Goal: Task Accomplishment & Management: Manage account settings

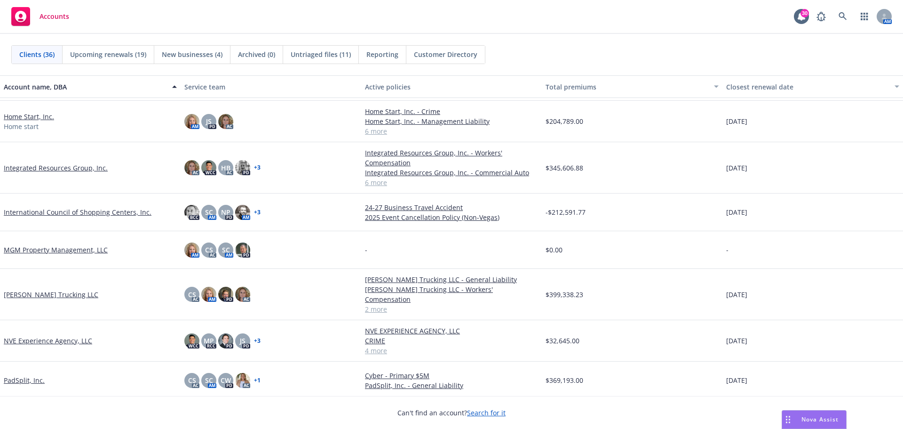
scroll to position [617, 0]
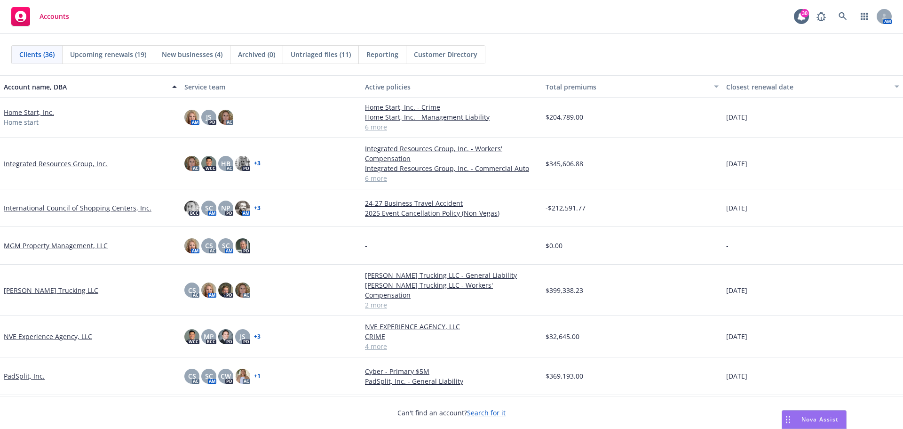
click at [53, 285] on link "Nick Spano Trucking LLC" at bounding box center [51, 290] width 95 height 10
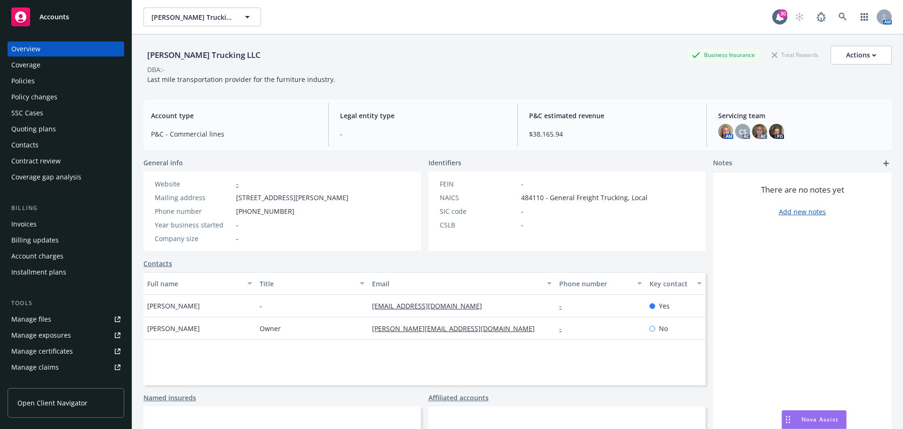
click at [43, 317] on div "Manage files" at bounding box center [31, 318] width 40 height 15
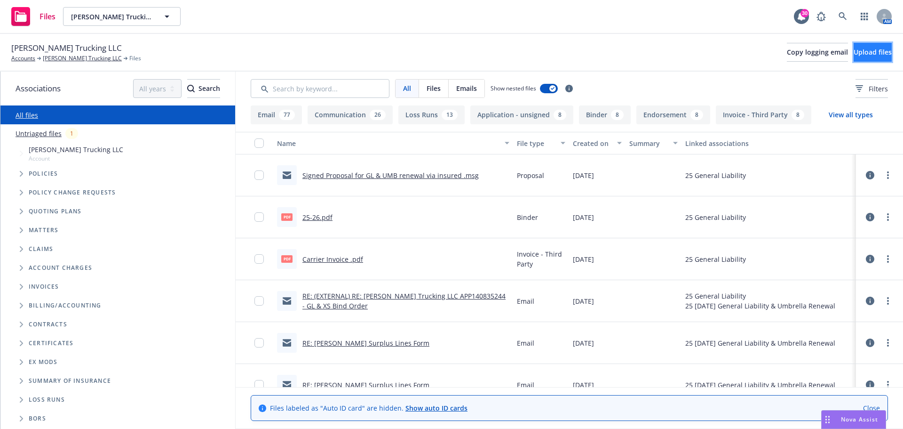
click at [854, 54] on button "Upload files" at bounding box center [873, 52] width 38 height 19
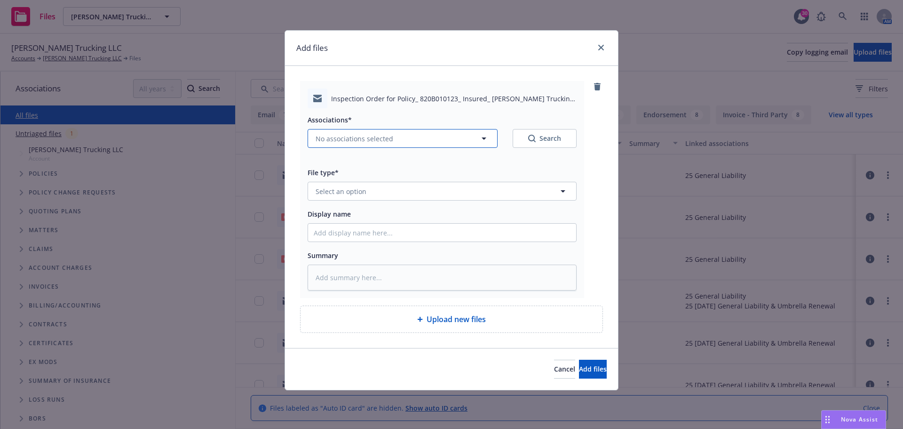
click at [483, 139] on icon "button" at bounding box center [484, 138] width 5 height 2
type textarea "x"
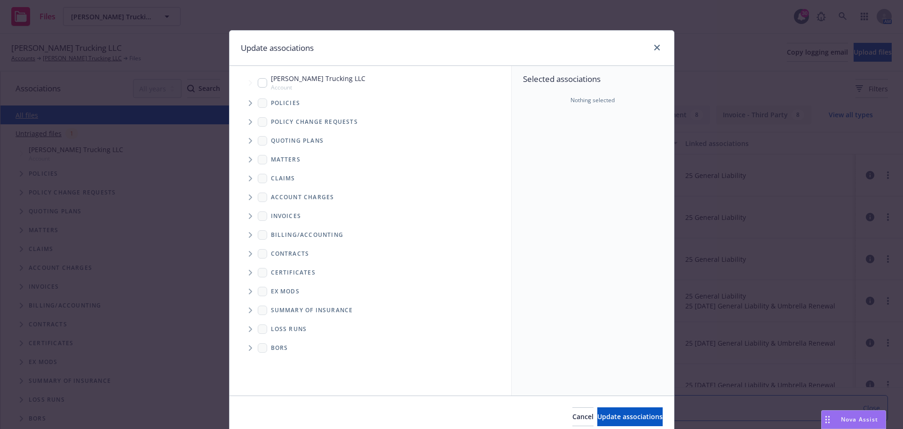
click at [249, 103] on span "Tree Example" at bounding box center [250, 102] width 15 height 15
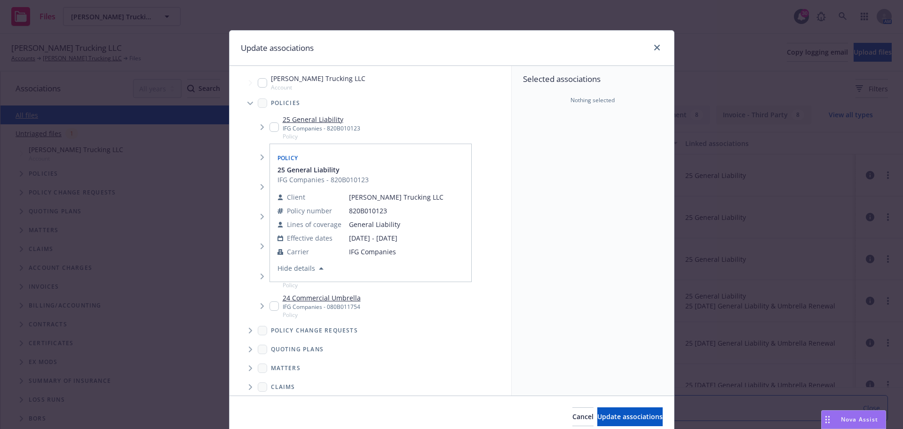
click at [270, 128] on input "Tree Example" at bounding box center [274, 126] width 9 height 9
checkbox input "true"
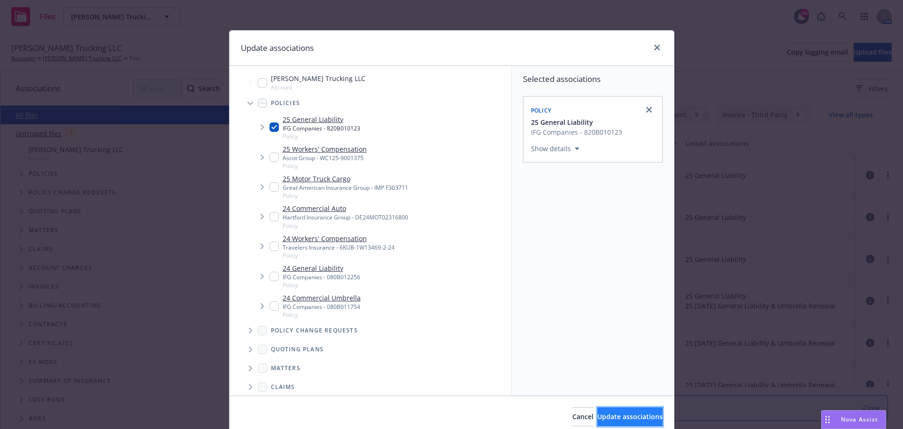
click at [602, 416] on span "Update associations" at bounding box center [629, 416] width 65 height 9
type textarea "x"
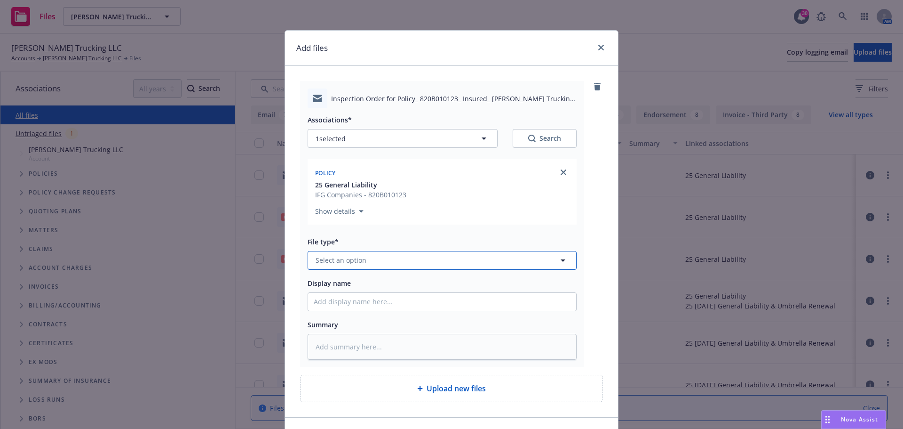
click at [562, 262] on icon "button" at bounding box center [562, 259] width 11 height 11
type input "inspe"
click at [384, 213] on div "Inspection Request" at bounding box center [442, 209] width 257 height 14
click at [335, 296] on input "Display name" at bounding box center [442, 302] width 268 height 18
type textarea "x"
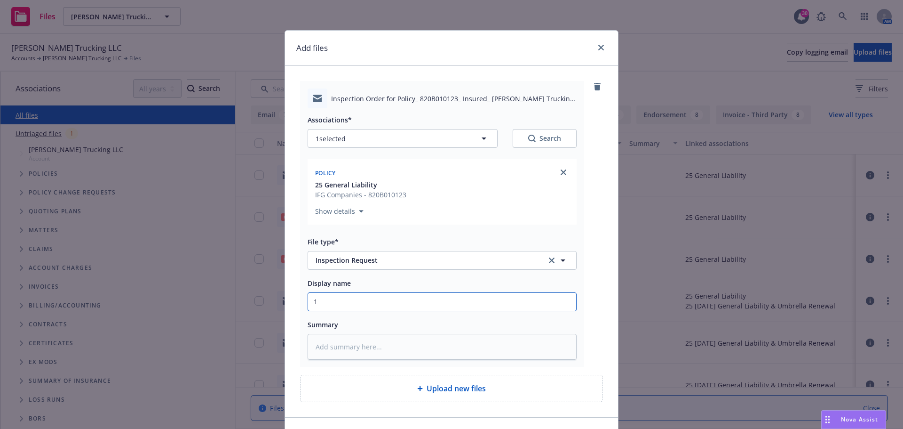
type input "1"
type textarea "x"
type input "10"
type textarea "x"
type input "1"
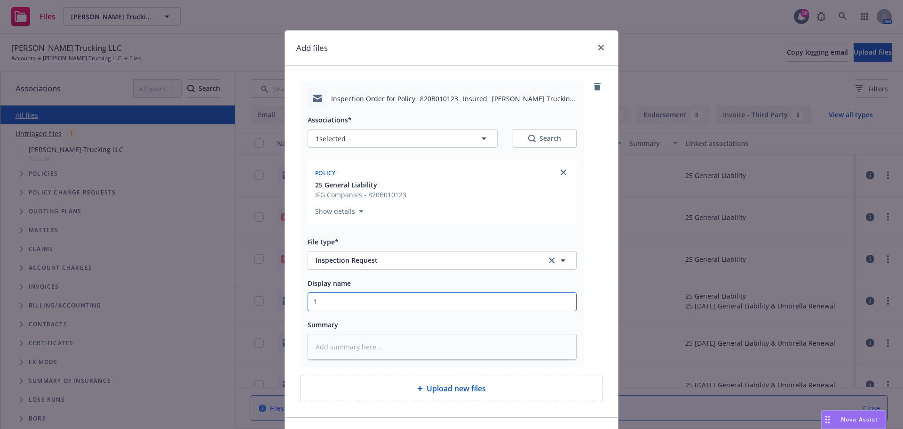
type textarea "x"
type input "2"
type textarea "x"
type input "20"
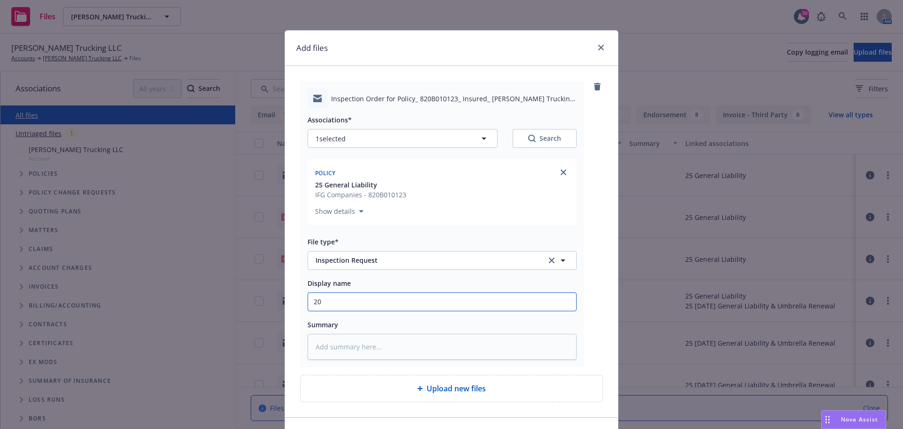
type textarea "x"
type input "202"
type textarea "x"
type input "2025"
type textarea "x"
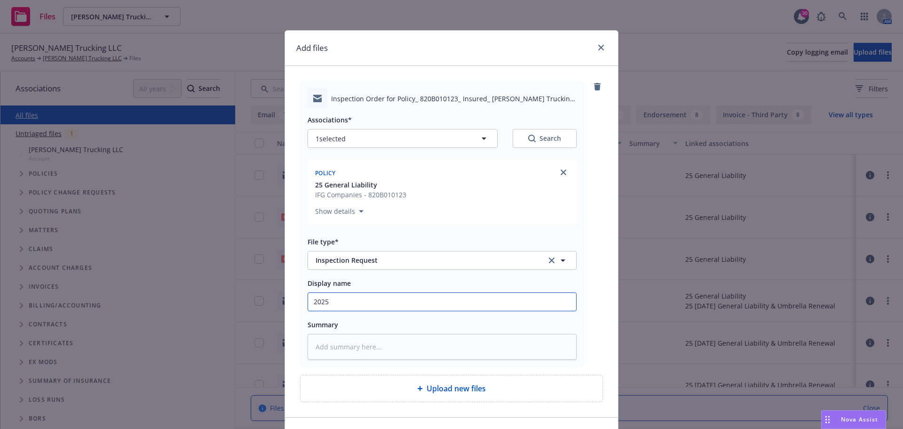
type input "2025"
type textarea "x"
type input "2025 G"
type textarea "x"
type input "2025 GL"
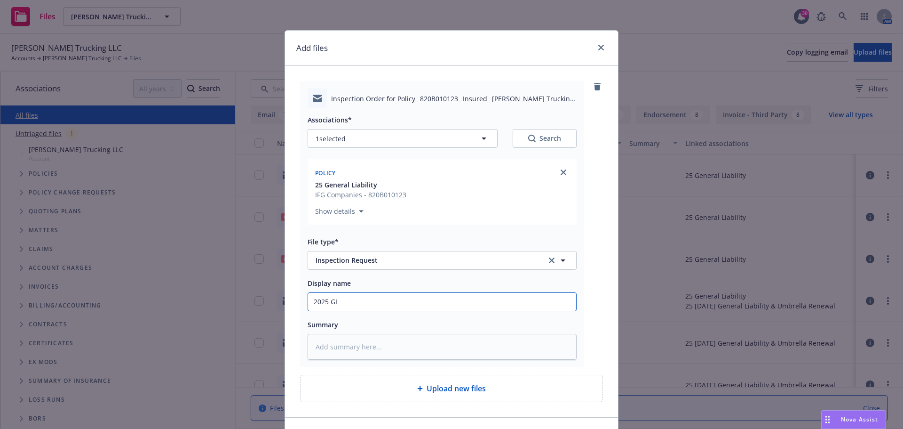
type textarea "x"
type input "2025 GL"
type textarea "x"
type input "2025 GL I"
type textarea "x"
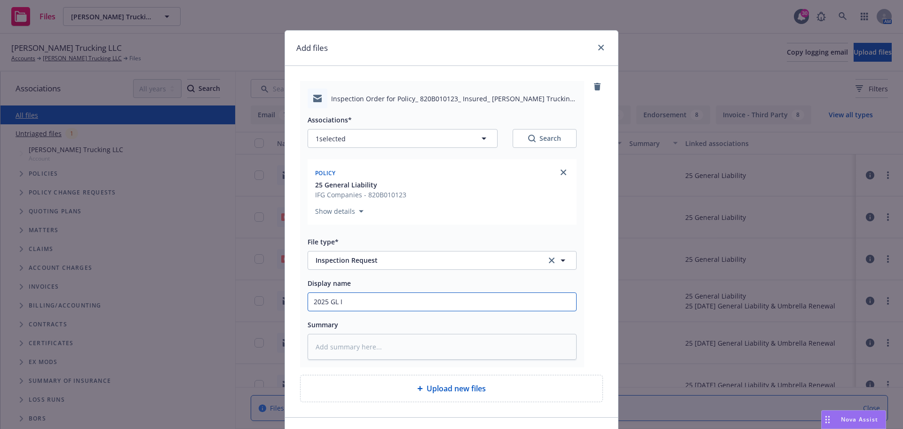
type input "2025 GL In"
type textarea "x"
type input "2025 GL Ins"
type textarea "x"
type input "2025 GL Insp"
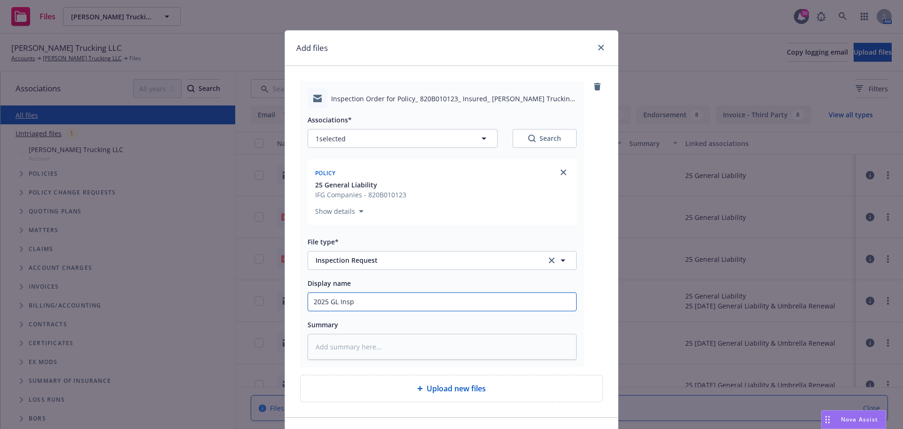
type textarea "x"
type input "2025 GL Inspec"
type textarea "x"
type input "2025 GL Inspecc"
type textarea "x"
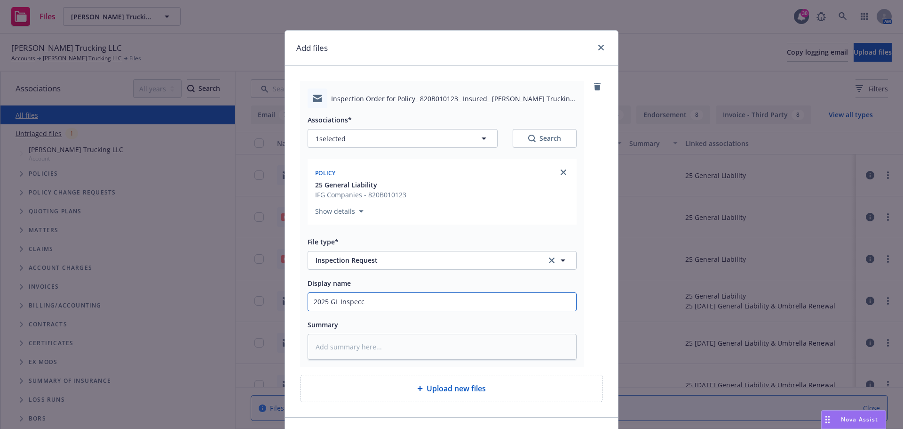
type input "2025 GL Inspec"
type textarea "x"
type input "2025 GL Inspect"
type textarea "x"
type input "2025 GL Inspecti"
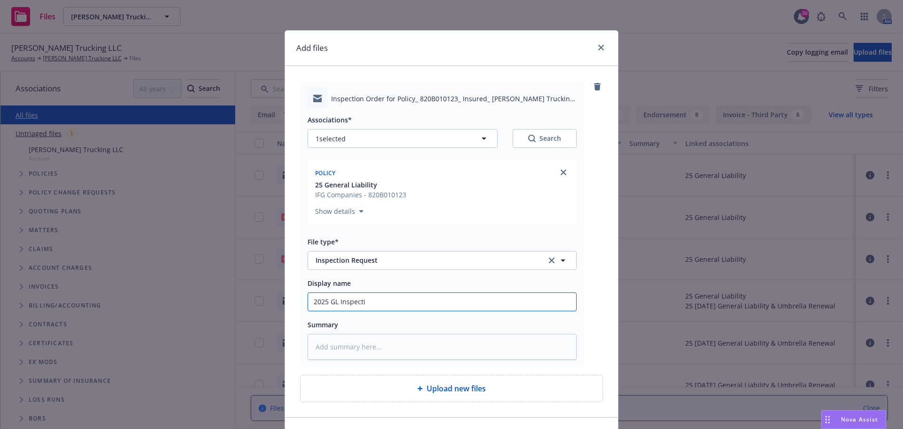
type textarea "x"
type input "2025 GL Inspectio"
type textarea "x"
type input "2025 GL Inspection"
type textarea "x"
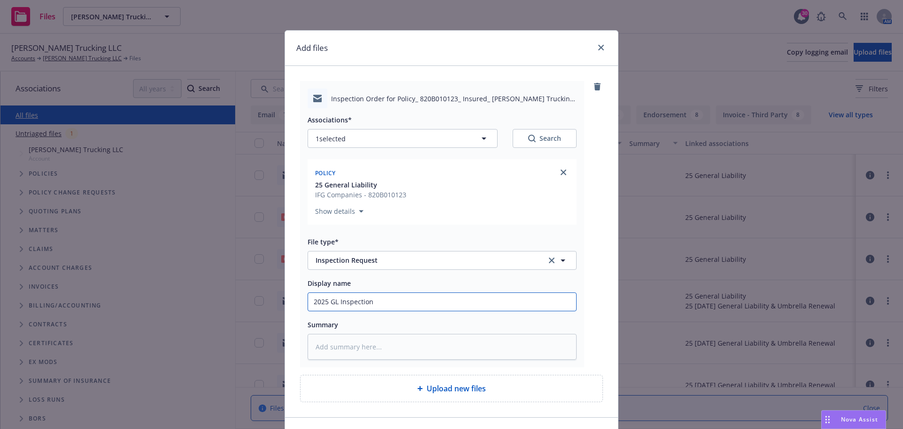
type input "2025 GL Inspection"
type textarea "x"
type input "2025 GL Inspection R"
type textarea "x"
type input "2025 GL Inspection Re"
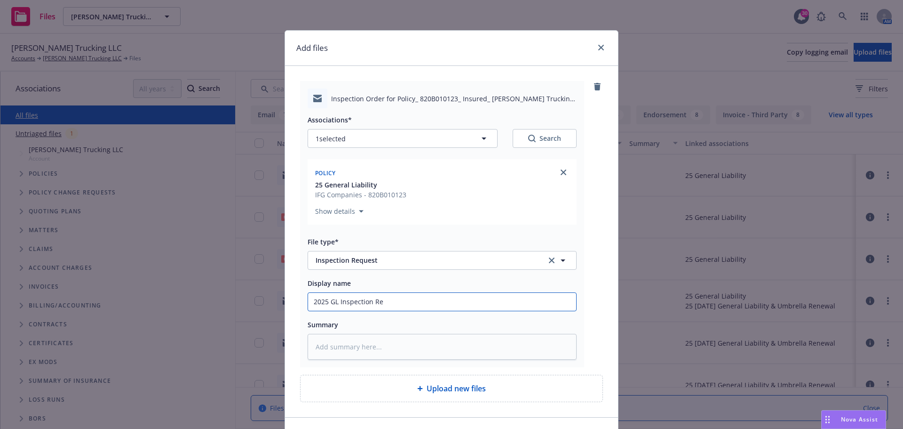
type textarea "x"
type input "2025 GL Inspection Req"
type textarea "x"
type input "2025 GL Inspection Requ"
type textarea "x"
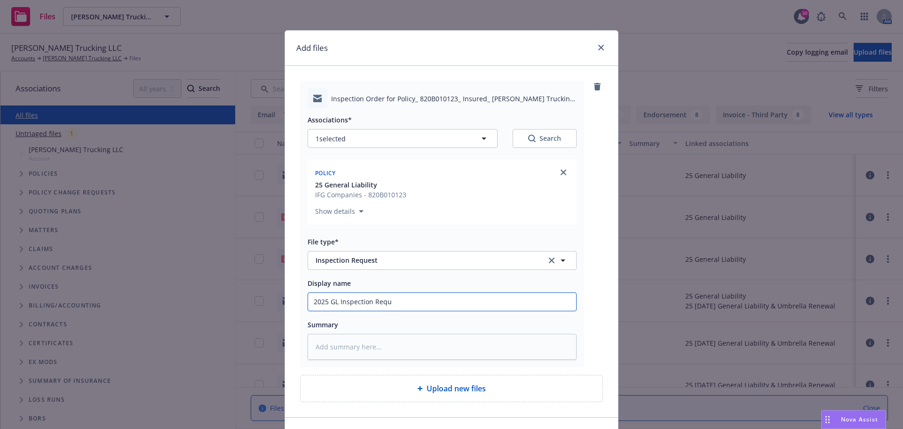
type input "2025 GL Inspection Reque"
type textarea "x"
type input "2025 GL Inspection Reques"
type textarea "x"
type input "2025 GL Inspection Request"
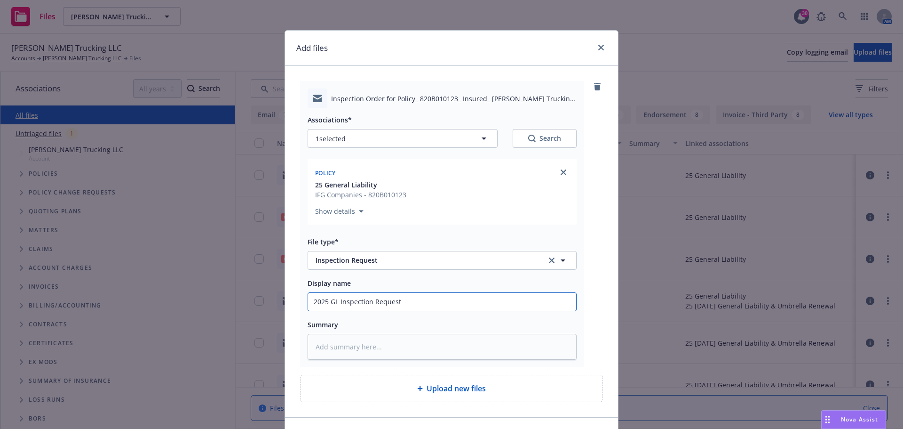
type textarea "x"
type input "2025 GL Inspection Request"
type textarea "x"
type input "2025 GL Inspection Request d"
type textarea "x"
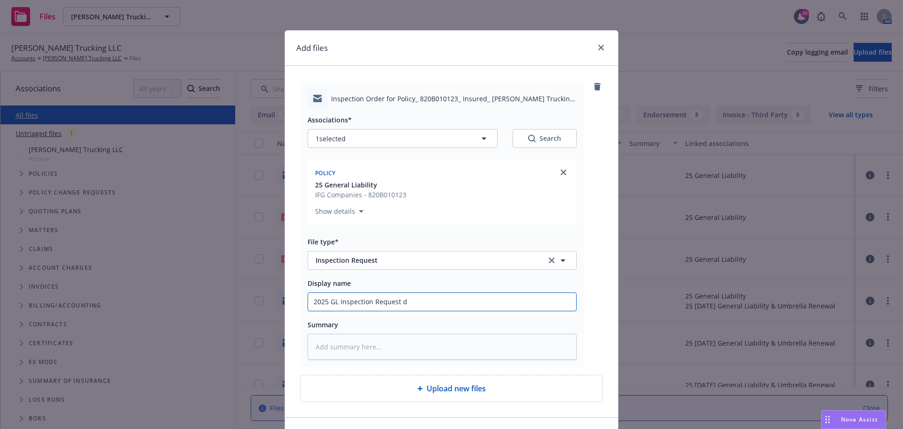
type input "2025 GL Inspection Request de"
type textarea "x"
type input "2025 GL Inspection Request det"
type textarea "x"
type input "2025 GL Inspection Request deta"
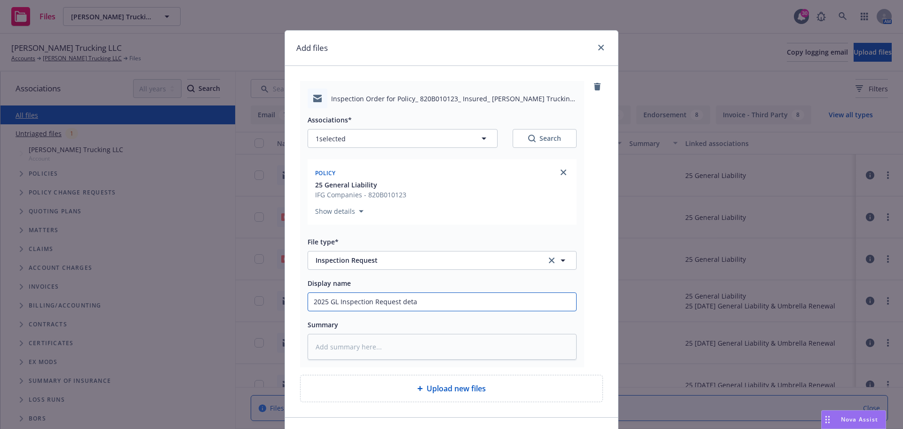
type textarea "x"
type input "2025 GL Inspection Request detai"
type textarea "x"
type input "2025 GL Inspection Request detail"
type textarea "x"
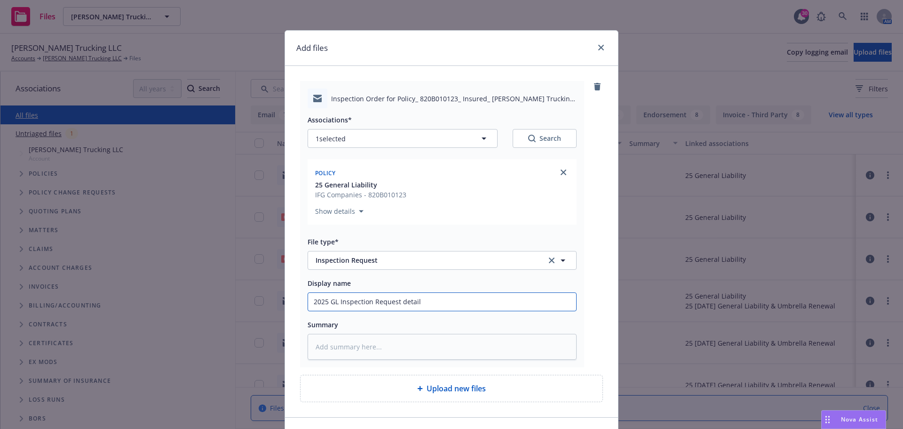
type input "2025 GL Inspection Request details"
type textarea "x"
type input "2025 GL Inspection Request details"
type textarea "x"
type input "2025 GL Inspection Request details a"
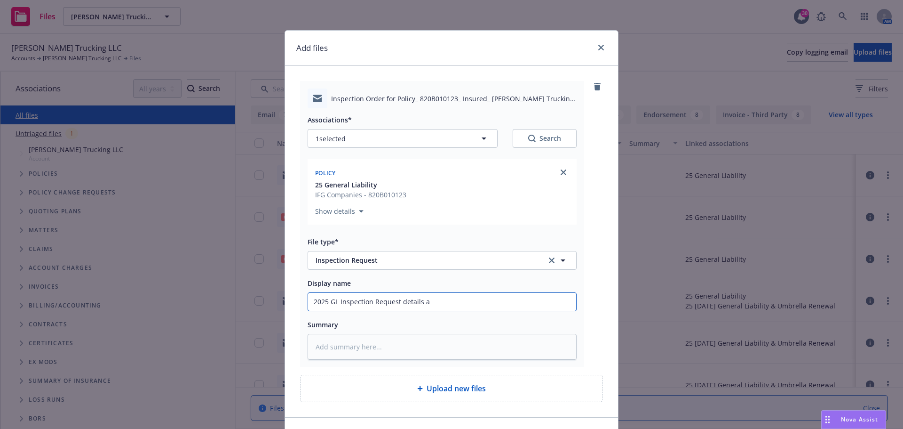
type textarea "x"
type input "2025 GL Inspection Request details an"
type textarea "x"
type input "2025 GL Inspection Request details and"
type textarea "x"
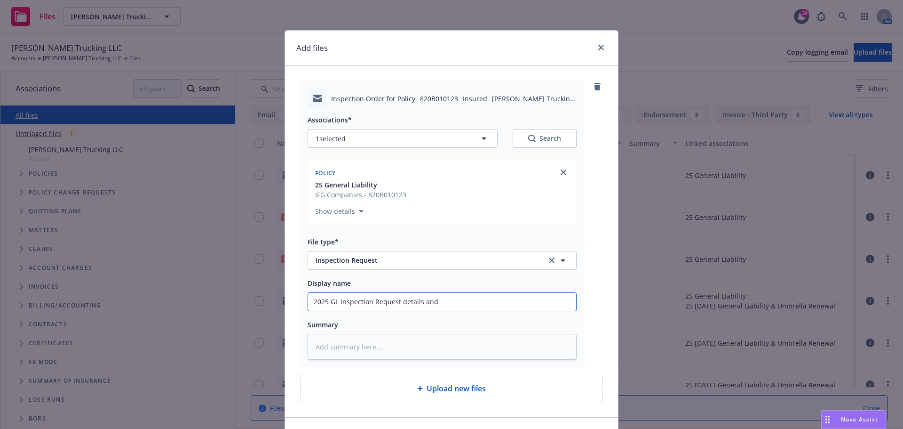
type input "2025 GL Inspection Request details and"
type textarea "x"
type input "2025 GL Inspection Request details and c"
type textarea "x"
type input "2025 GL Inspection Request details and co"
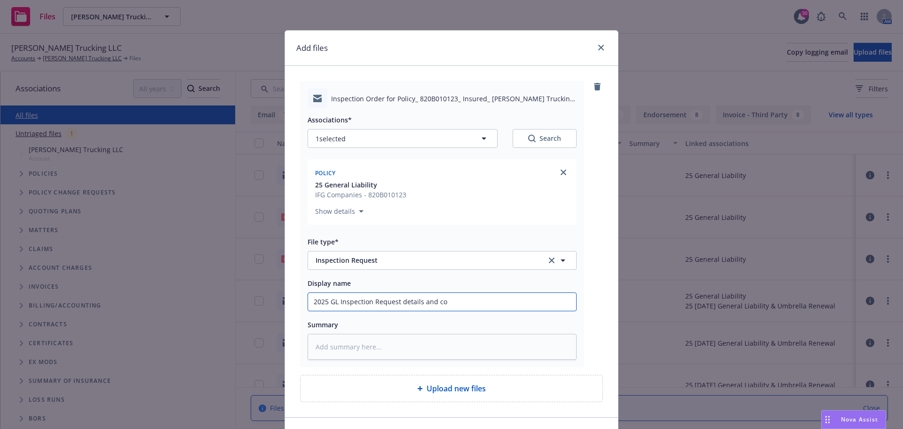
type textarea "x"
type input "2025 GL Inspection Request details and con"
type textarea "x"
type input "2025 GL Inspection Request details and cont"
type textarea "x"
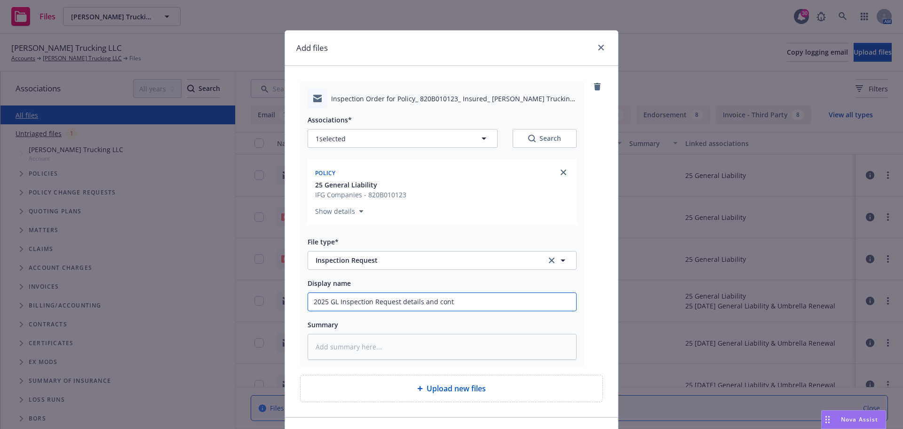
type input "2025 GL Inspection Request details and conta"
type textarea "x"
type input "2025 GL Inspection Request details and contac"
type textarea "x"
type input "2025 GL Inspection Request details and contact"
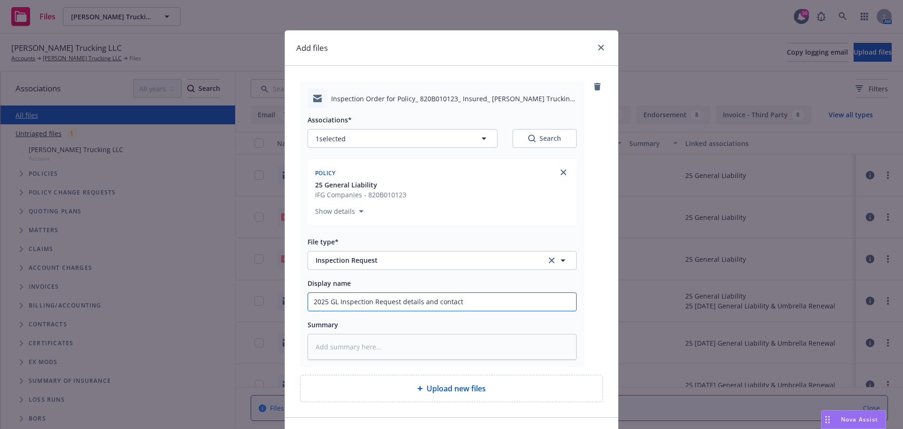
type textarea "x"
type input "2025 GL Inspection Request details and contact"
type textarea "x"
type input "2025 GL Inspection Request details and contact i"
type textarea "x"
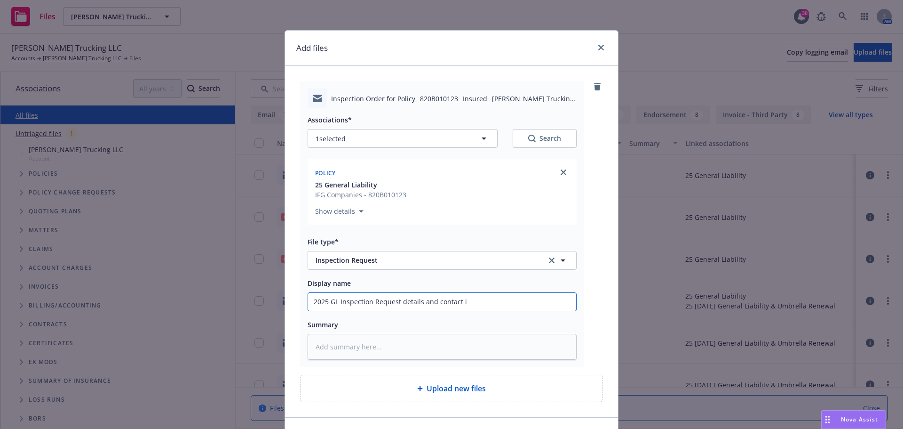
type input "2025 GL Inspection Request details and contact in"
type textarea "x"
type input "2025 GL Inspection Request details and contact inf"
type textarea "x"
drag, startPoint x: 312, startPoint y: 304, endPoint x: 489, endPoint y: 298, distance: 177.0
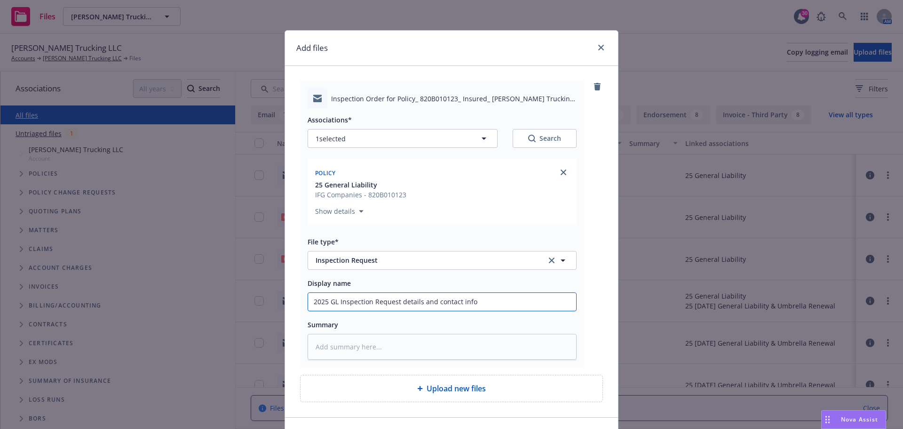
click at [489, 298] on input "2025 GL Inspection Request details and contact info" at bounding box center [442, 302] width 268 height 18
type input "2025 GL Inspection Request details and contact info"
click at [318, 347] on textarea at bounding box center [442, 346] width 269 height 26
paste textarea "025 GL Inspection Request details and contact info"
type textarea "x"
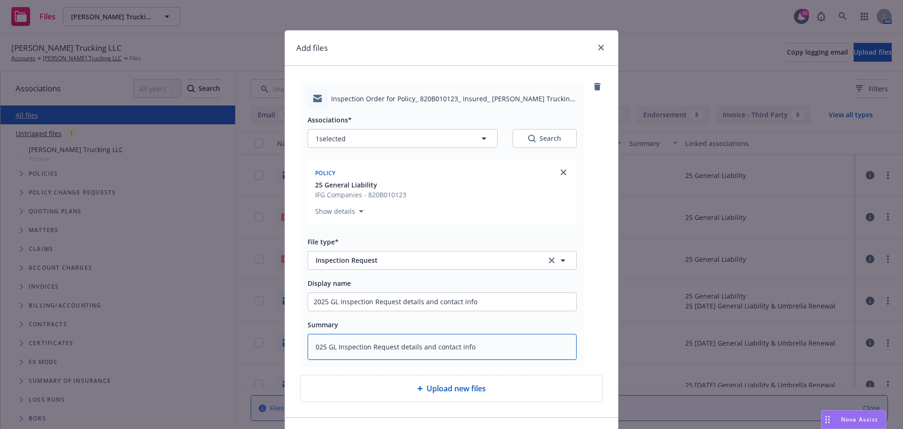
type textarea "025 GL Inspection Request details and contact info"
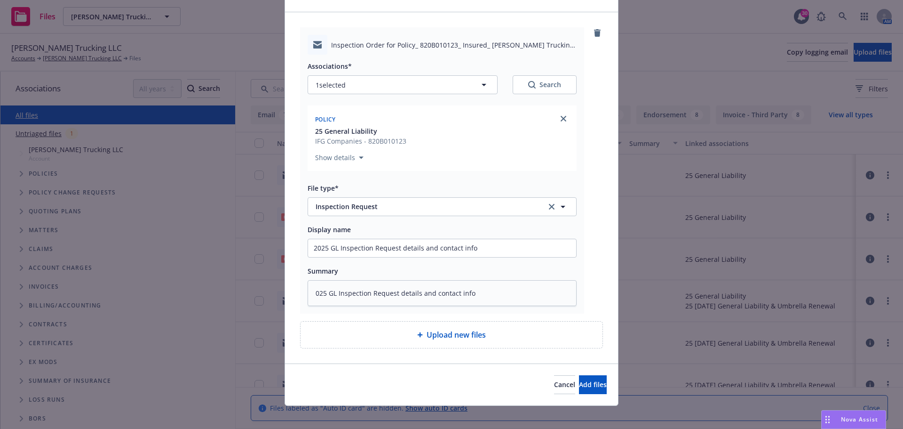
scroll to position [61, 0]
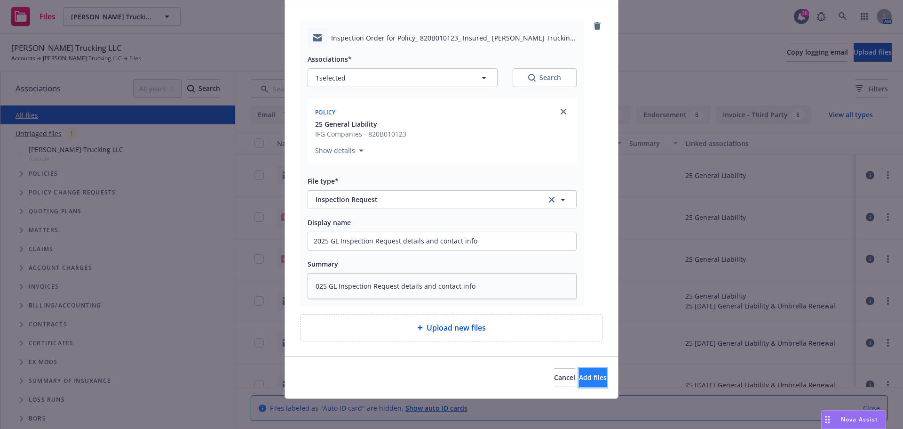
click at [579, 381] on span "Add files" at bounding box center [593, 377] width 28 height 9
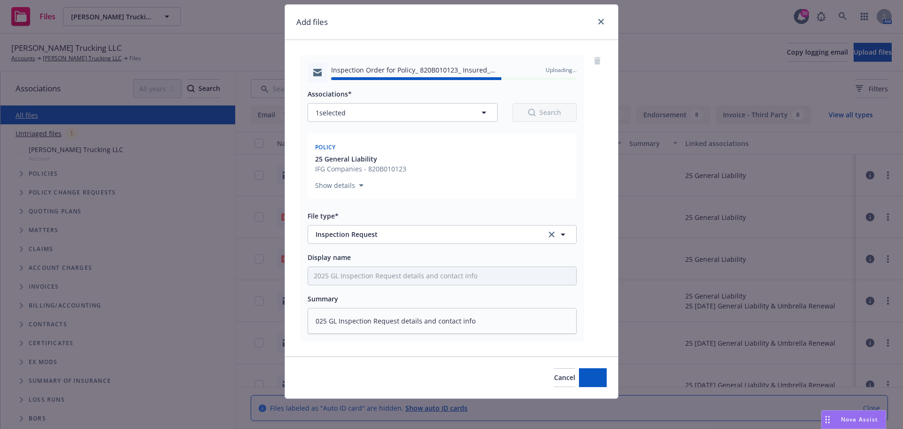
type textarea "x"
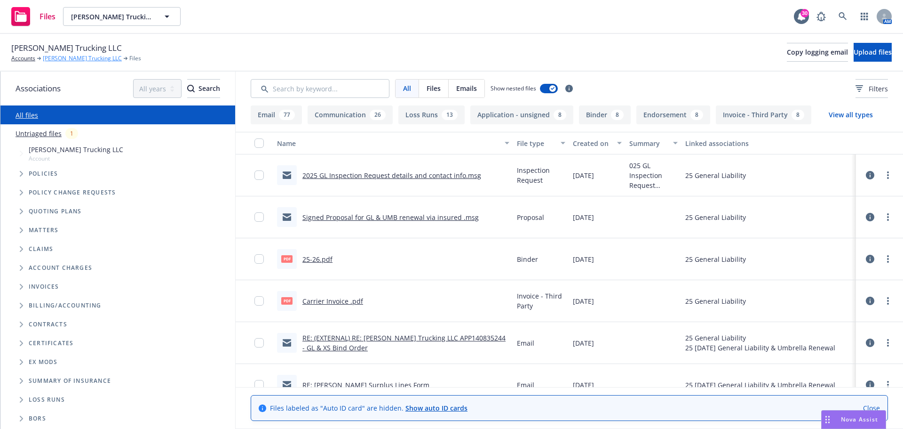
click at [58, 60] on link "Nick Spano Trucking LLC" at bounding box center [82, 58] width 79 height 8
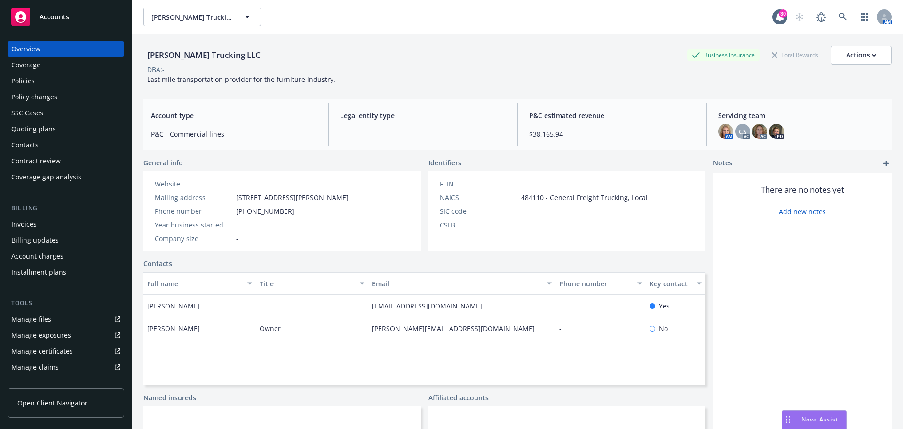
click at [26, 83] on div "Policies" at bounding box center [23, 80] width 24 height 15
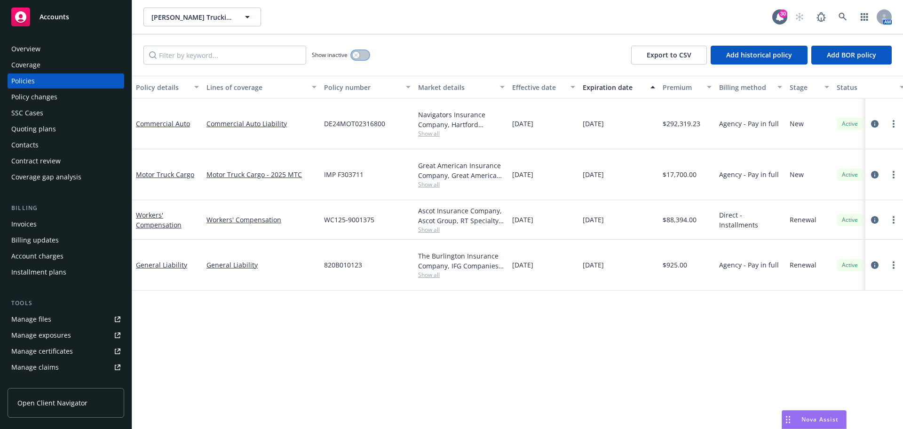
click at [357, 53] on icon "button" at bounding box center [356, 55] width 4 height 4
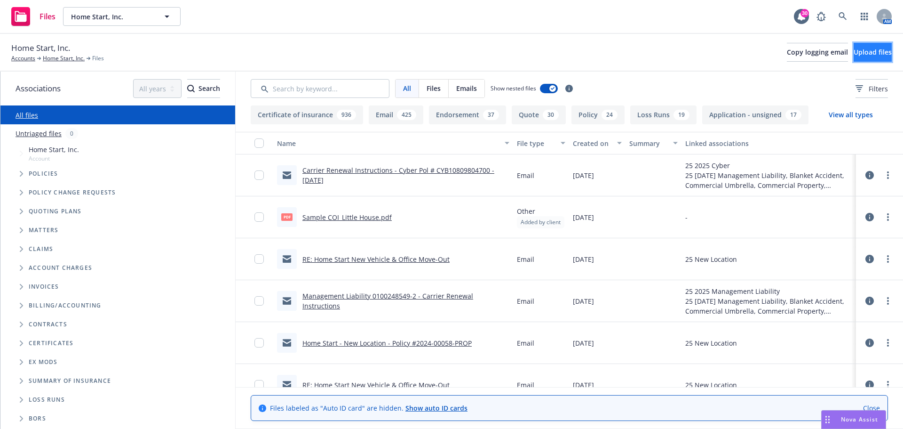
click at [854, 52] on button "Upload files" at bounding box center [873, 52] width 38 height 19
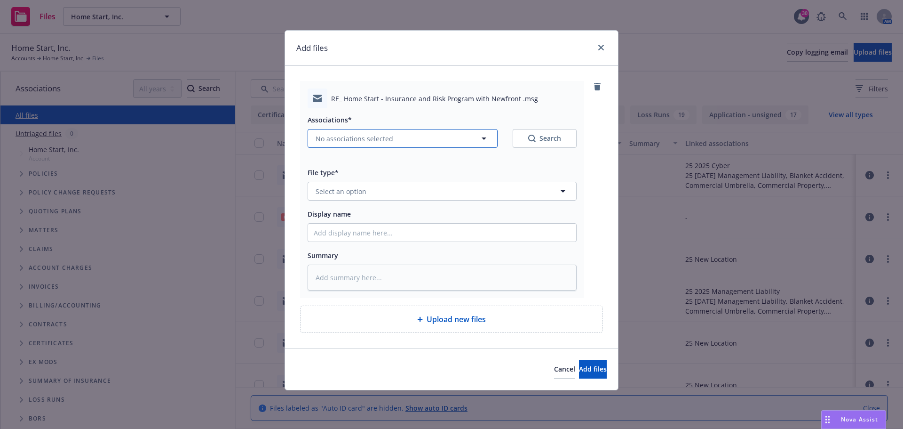
click at [485, 138] on icon "button" at bounding box center [484, 138] width 5 height 2
type textarea "x"
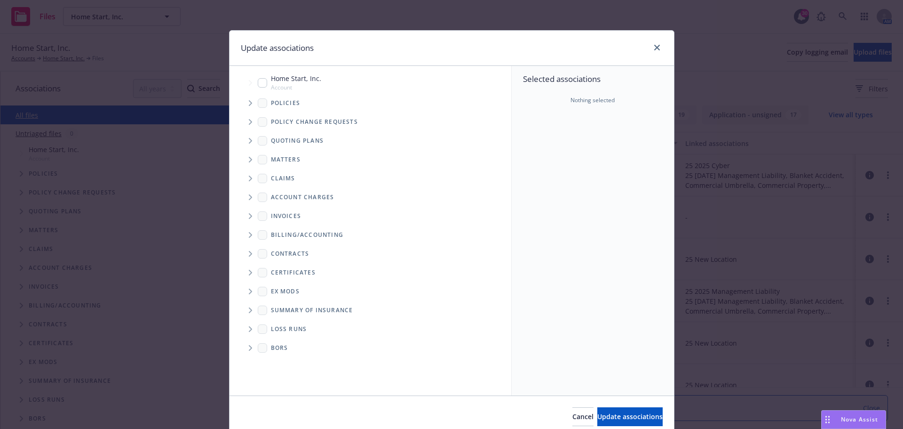
click at [258, 82] on input "Tree Example" at bounding box center [262, 82] width 9 height 9
checkbox input "true"
click at [597, 416] on button "Update associations" at bounding box center [629, 416] width 65 height 19
type textarea "x"
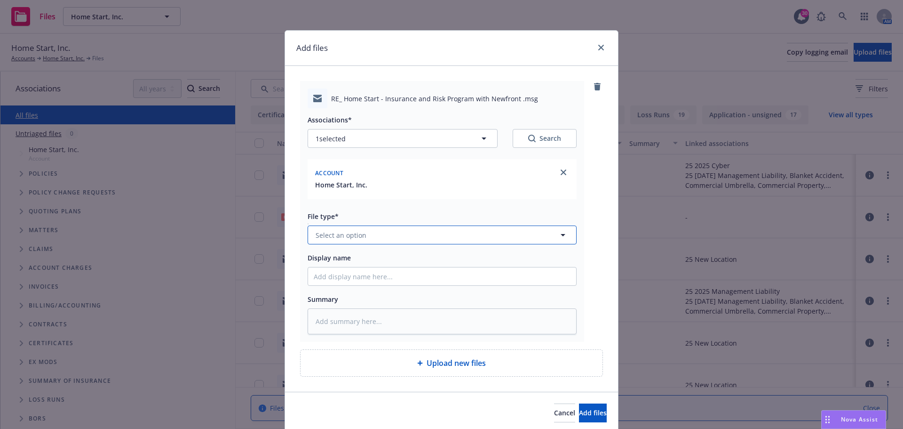
click at [559, 237] on icon "button" at bounding box center [562, 234] width 11 height 11
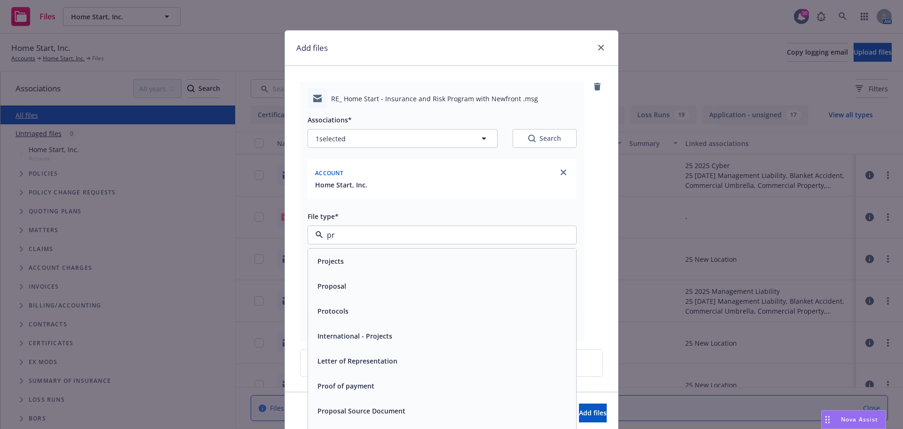
type input "p"
type input "comm"
click at [397, 255] on div "Communication" at bounding box center [442, 261] width 257 height 14
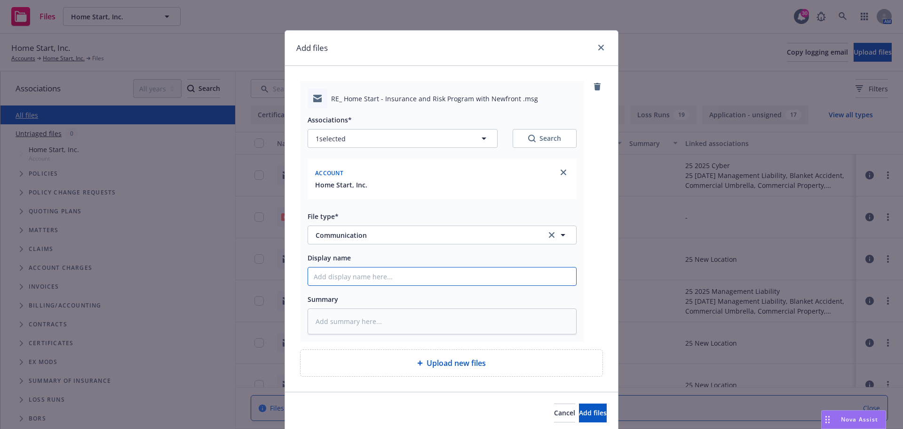
click at [328, 278] on input "Display name" at bounding box center [442, 276] width 268 height 18
type textarea "x"
type input "2"
type textarea "x"
type input "20"
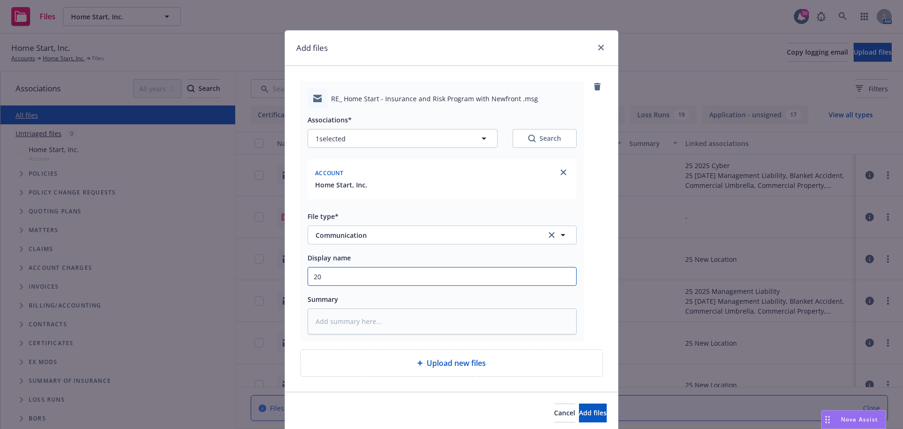
type textarea "x"
type input "202"
type textarea "x"
type input "2025"
type textarea "x"
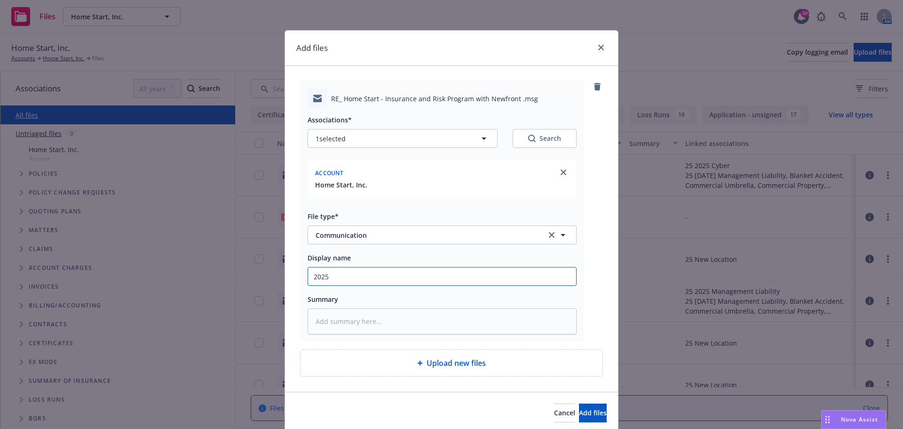
type input "2025"
type textarea "x"
type input "2025 I"
type textarea "x"
type input "2025 In"
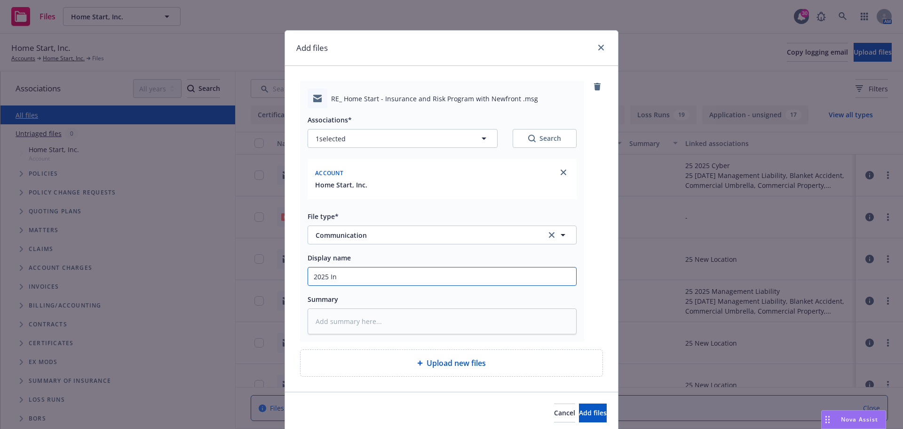
type textarea "x"
type input "2025 Inf"
type textarea "x"
type input "2025 Info"
type textarea "x"
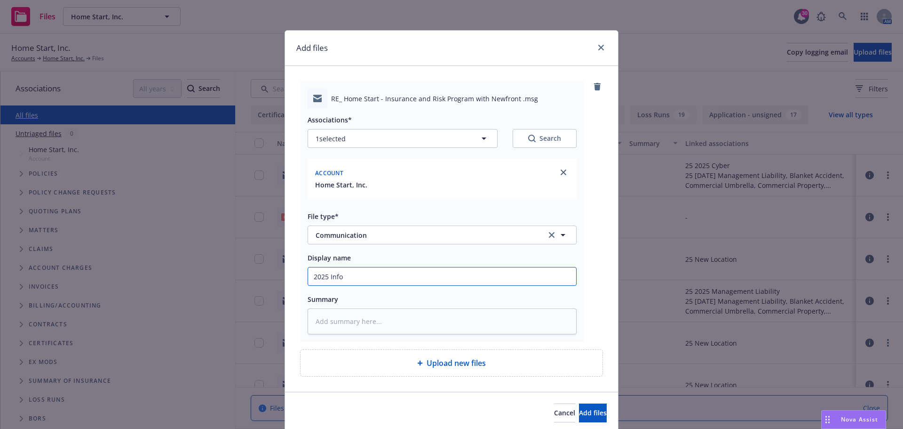
type input "2025 Infor"
type textarea "x"
type input "2025 Inform"
type textarea "x"
type input "2025 Informa"
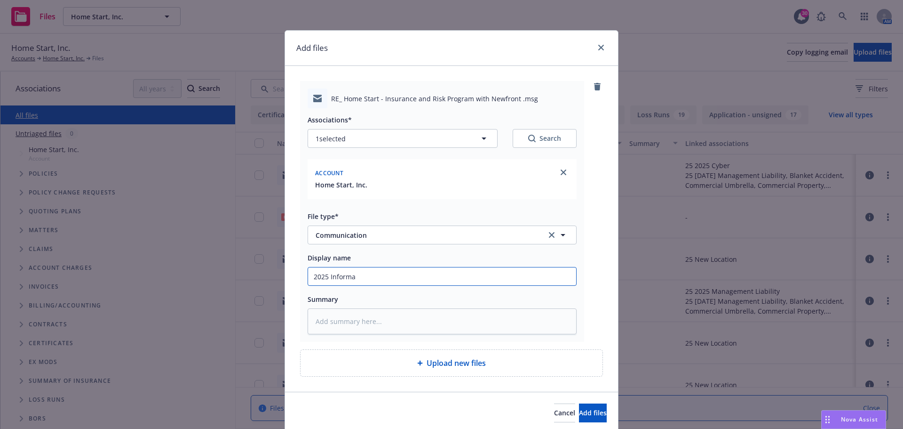
type textarea "x"
type input "2025 Informat"
type textarea "x"
type input "2025 Informati"
type textarea "x"
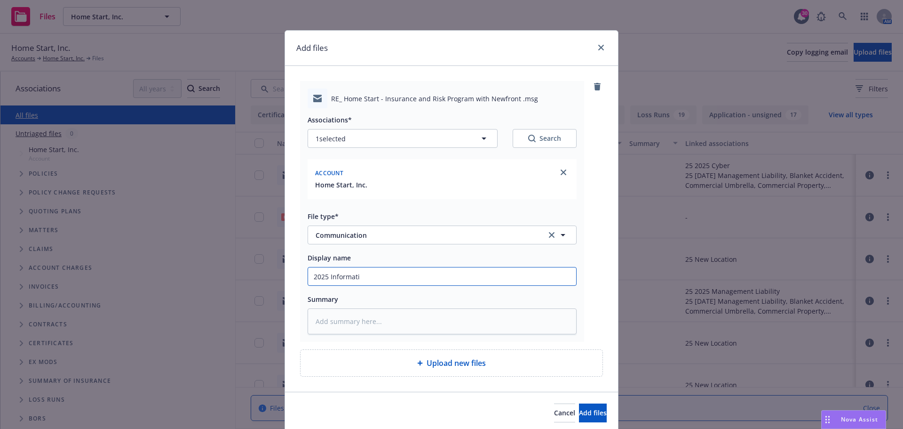
type input "2025 Informatio"
type textarea "x"
type input "2025 Information"
type textarea "x"
type input "2025 Information"
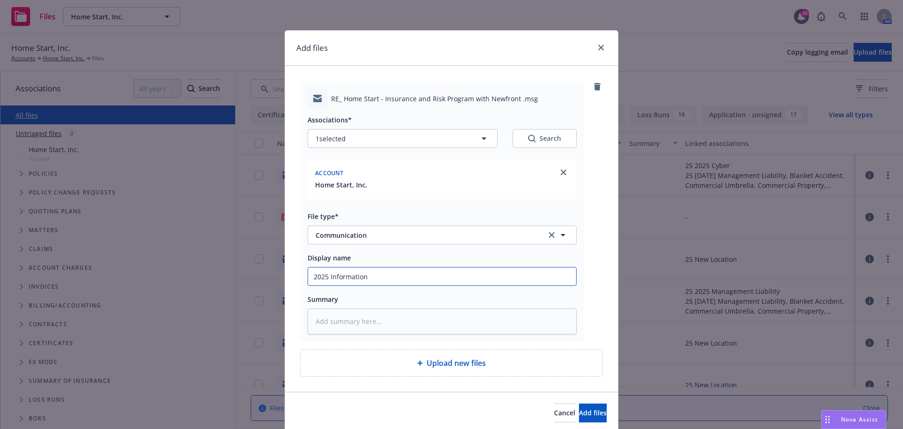
type textarea "x"
type input "2025 Information o"
type textarea "x"
type input "2025 Information on"
type textarea "x"
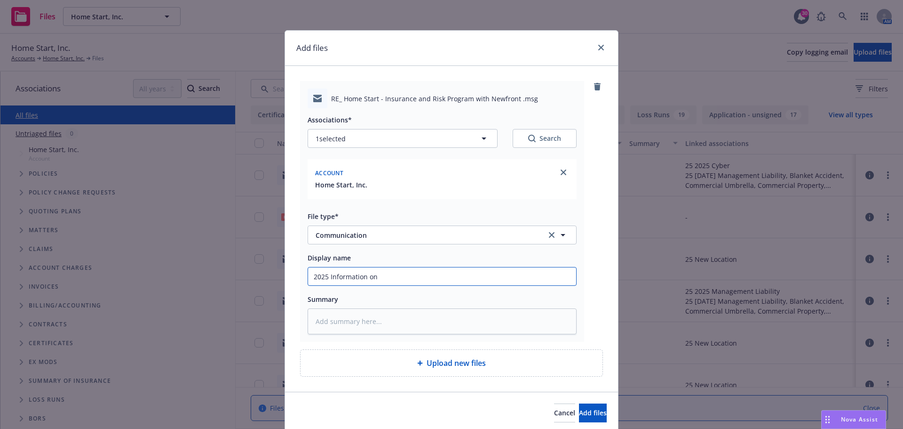
type input "2025 Information on"
type textarea "x"
type input "2025 Information on P"
type textarea "x"
type input "2025 Information on Pr"
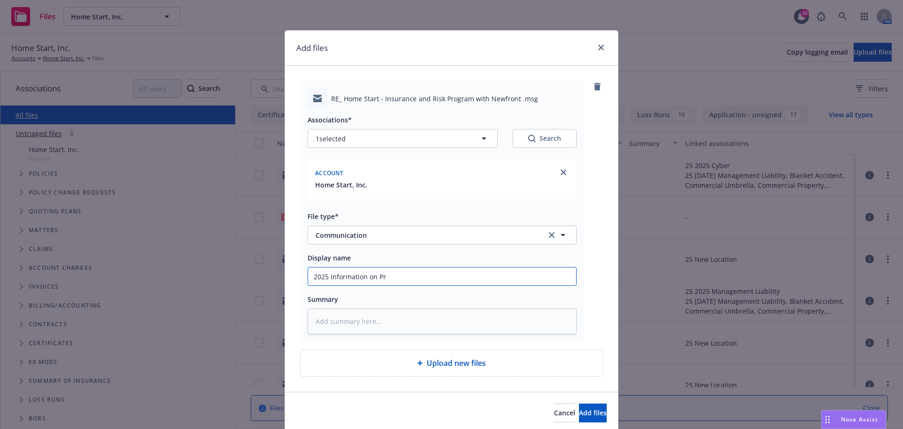
type textarea "x"
type input "2025 Information on Pre"
type textarea "x"
type input "2025 Information on Pre="
type textarea "x"
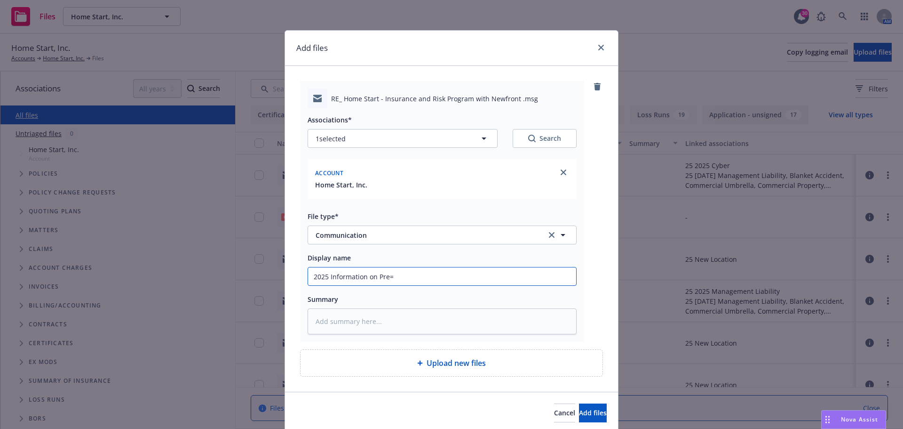
type input "2025 Information on Pre"
type textarea "x"
type input "2025 Information on Pre-"
type textarea "x"
type input "2025 Information on Pre-r"
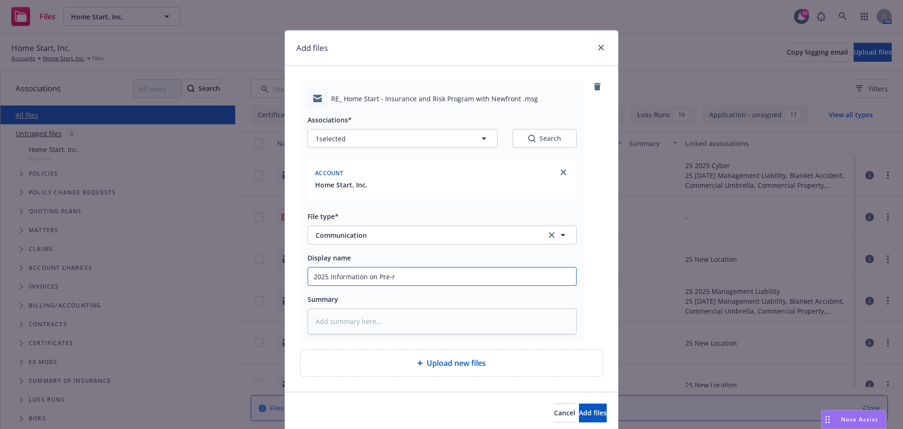
type textarea "x"
type input "2025 Information on Pre-re"
type textarea "x"
type input "2025 Information on Pre-ren"
type textarea "x"
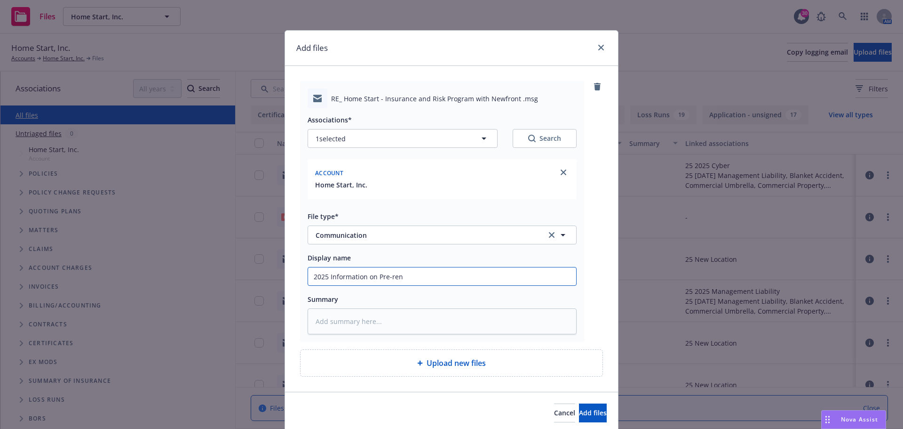
type input "2025 Information on Pre-rene"
type textarea "x"
type input "2025 Information on Pre-renew"
type textarea "x"
type input "2025 Information on Pre-renewa"
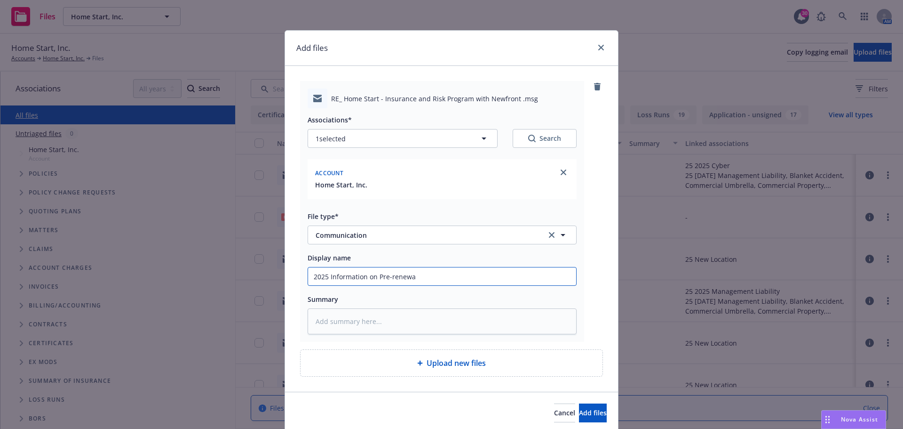
type textarea "x"
type input "2025 Information on Pre-renewal"
type textarea "x"
type input "2025 Information on Pre-renewal"
type textarea "x"
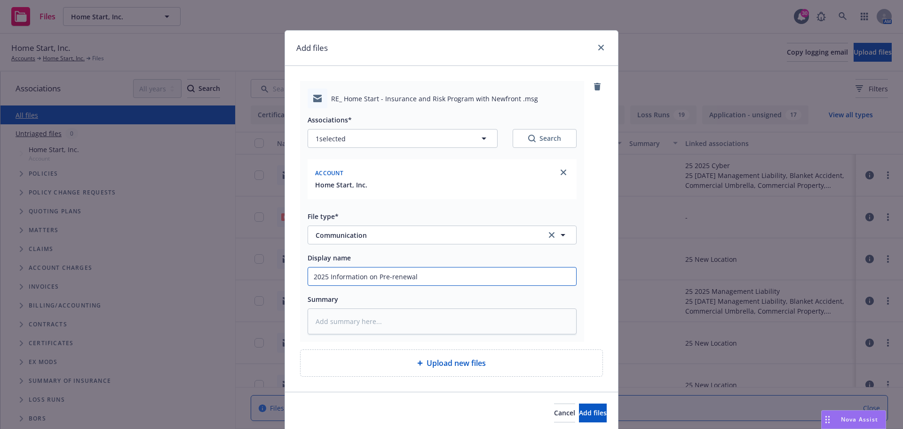
type input "2025 Information on Pre-renewal m"
type textarea "x"
type input "2025 Information on Pre-renewal me"
type textarea "x"
type input "2025 Information on Pre-renewal mee"
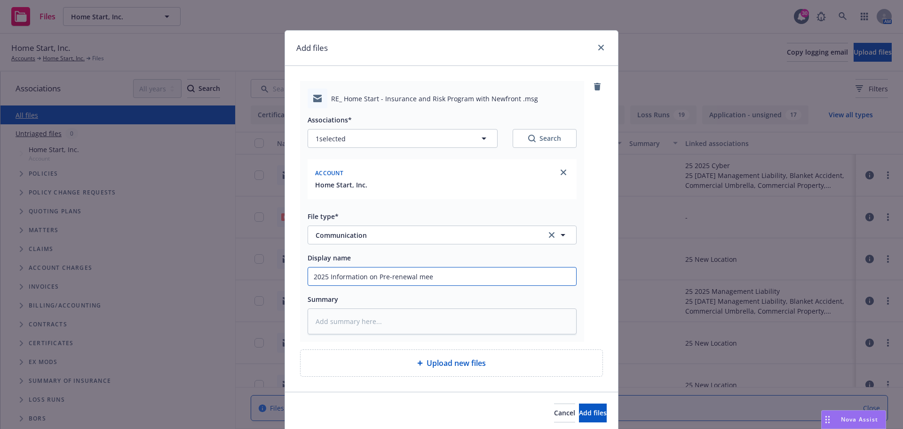
type textarea "x"
type input "2025 Information on Pre-renewal meet"
type textarea "x"
type input "2025 Information on Pre-renewal meeti"
type textarea "x"
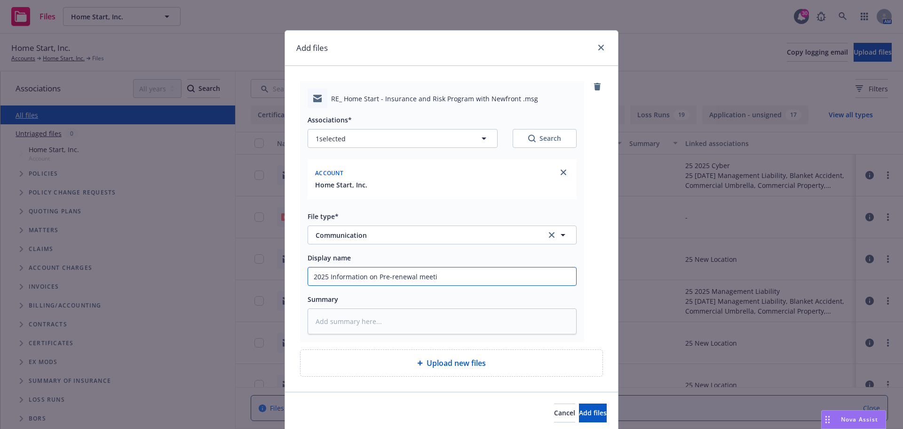
type input "2025 Information on Pre-renewal meetin"
type textarea "x"
drag, startPoint x: 308, startPoint y: 277, endPoint x: 493, endPoint y: 277, distance: 185.3
click at [493, 277] on input "2025 Information on Pre-renewal meeting" at bounding box center [442, 276] width 268 height 18
type input "2025 Information on Pre-renewal meeting"
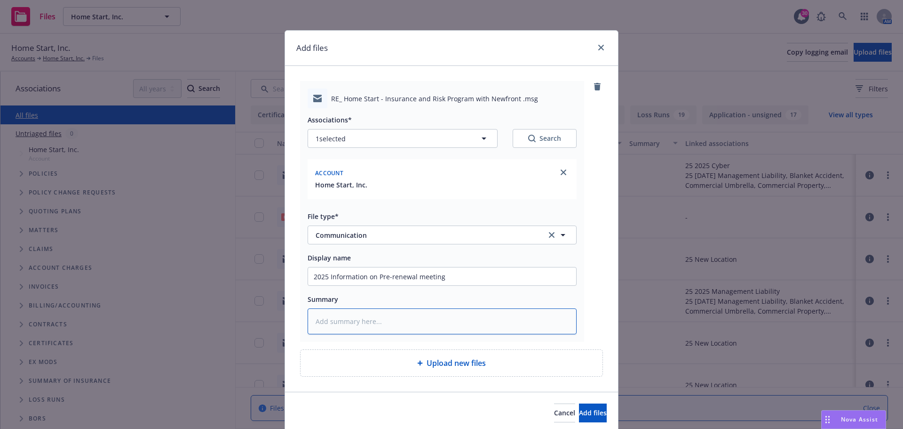
click at [317, 315] on textarea at bounding box center [442, 321] width 269 height 26
paste textarea "2025 Information on Pre-renewal meeting"
type textarea "x"
type textarea "2025 Information on Pre-renewal meeting"
click at [579, 410] on span "Add files" at bounding box center [593, 412] width 28 height 9
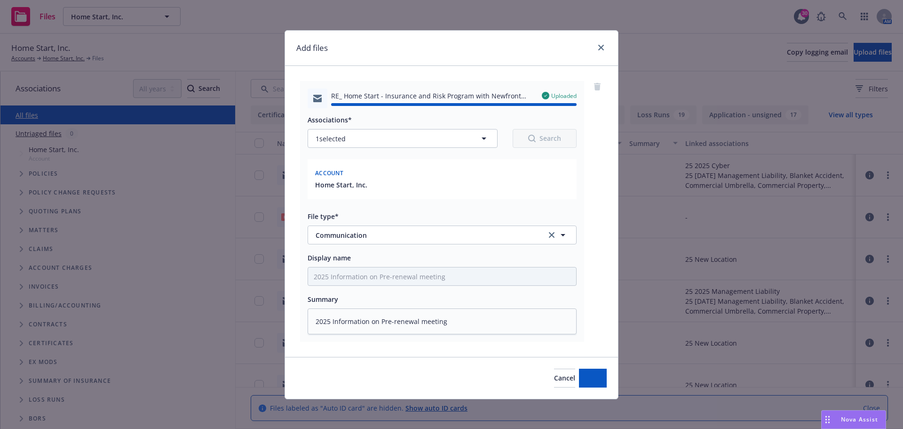
type textarea "x"
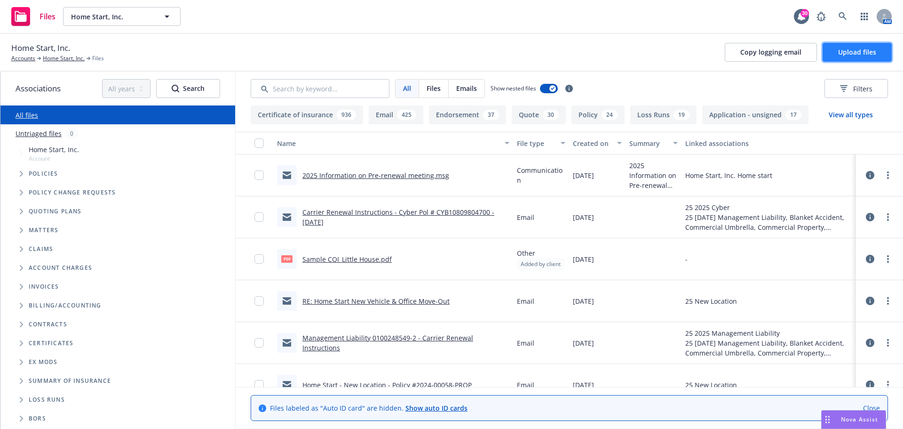
click at [859, 56] on button "Upload files" at bounding box center [857, 52] width 69 height 19
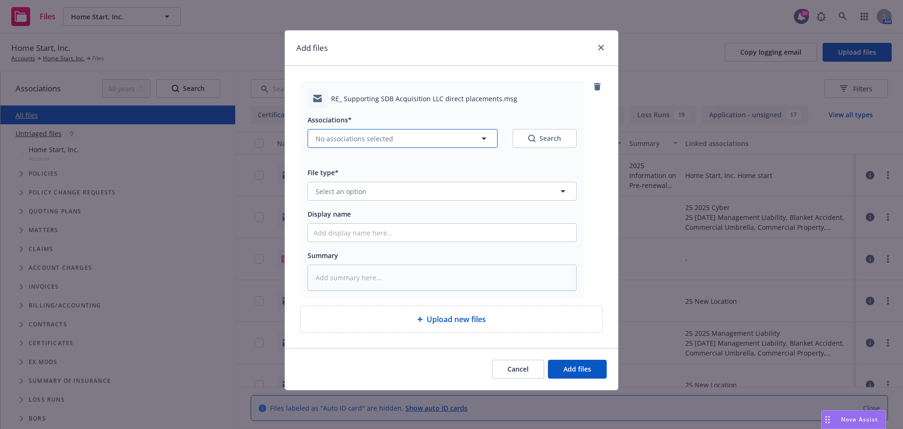
click at [484, 139] on icon "button" at bounding box center [484, 138] width 5 height 2
type textarea "x"
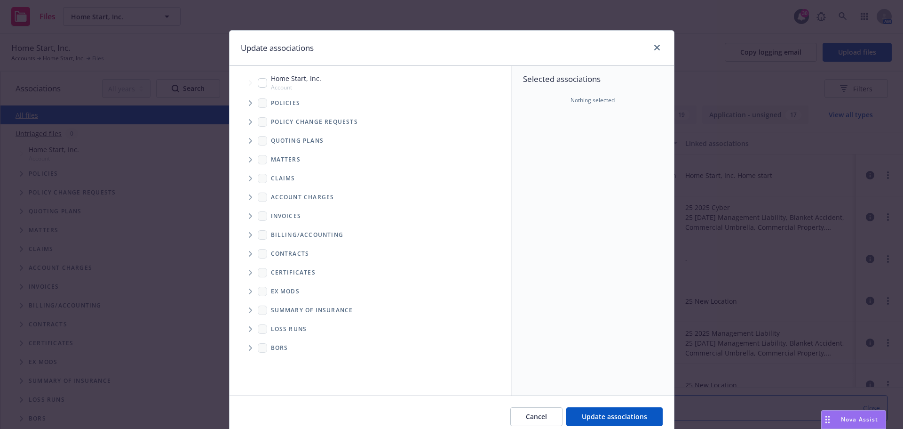
click at [249, 103] on icon "Tree Example" at bounding box center [251, 103] width 4 height 6
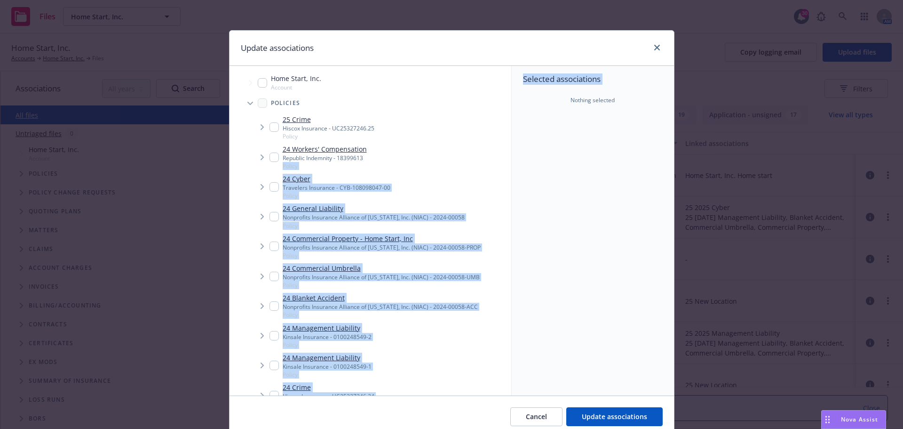
drag, startPoint x: 508, startPoint y: 154, endPoint x: 508, endPoint y: 173, distance: 19.3
click at [508, 173] on div "Accessibility guide for tree Tree Example. Navigate the tree with the arrow key…" at bounding box center [452, 230] width 445 height 329
click at [495, 160] on div "24 Workers' Compensation Republic Indemnity - 18399613 Policy" at bounding box center [381, 157] width 261 height 30
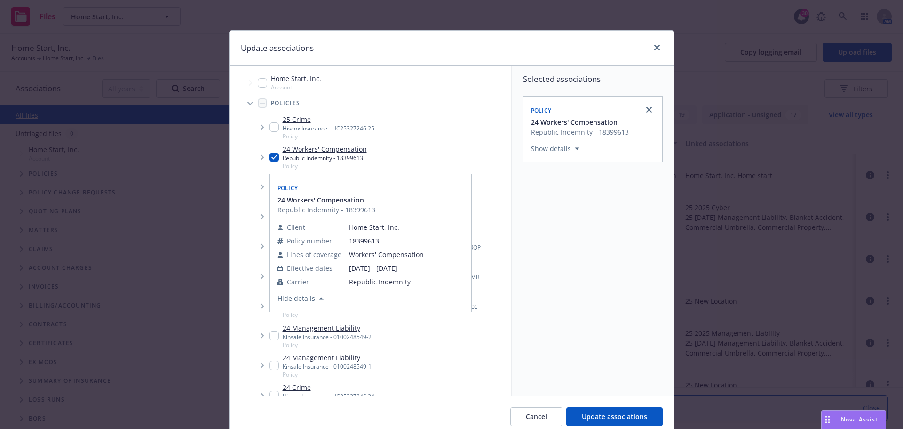
click at [274, 156] on input "Tree Example" at bounding box center [274, 156] width 9 height 9
checkbox input "false"
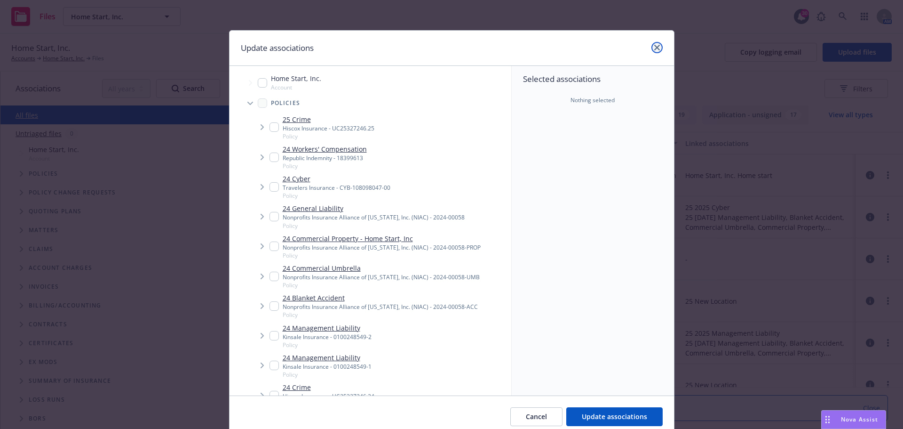
click at [654, 47] on icon "close" at bounding box center [657, 48] width 6 height 6
type textarea "x"
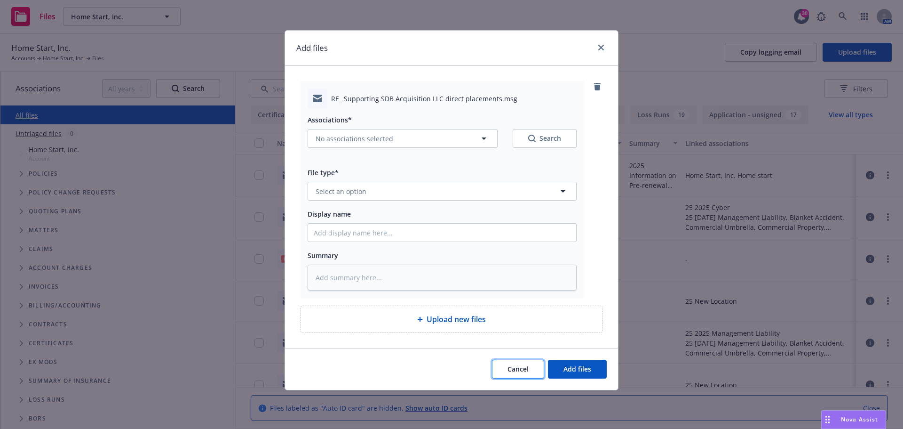
click at [534, 370] on button "Cancel" at bounding box center [518, 368] width 52 height 19
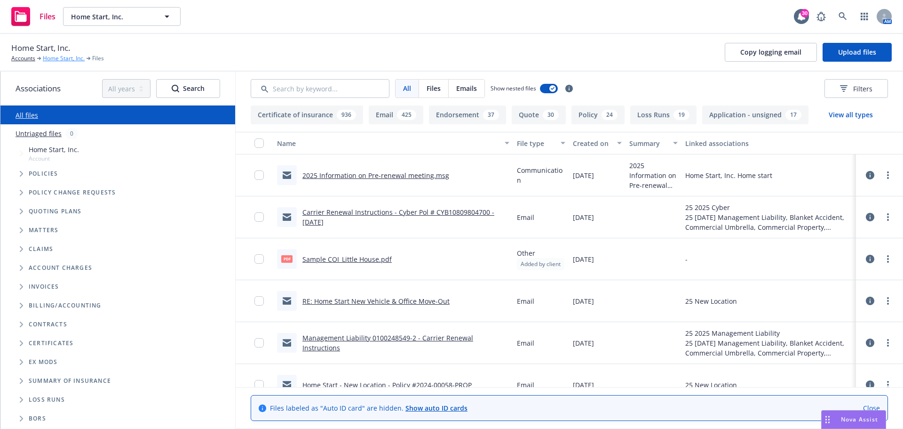
click at [59, 61] on link "Home Start, Inc." at bounding box center [64, 58] width 42 height 8
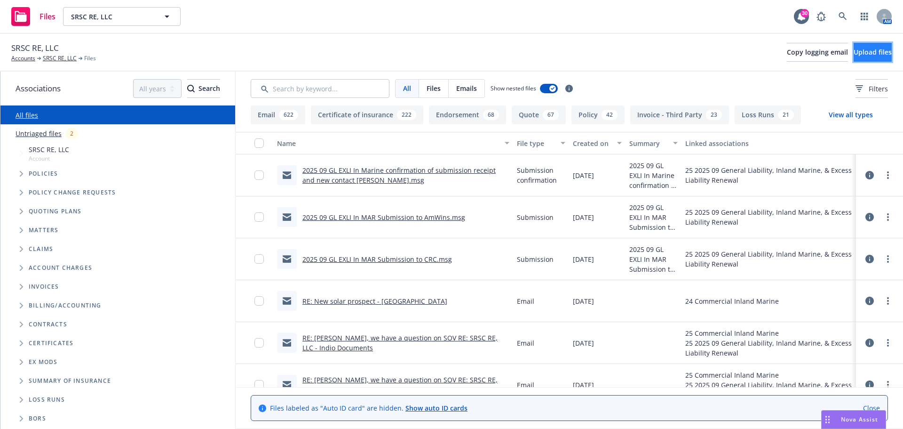
click at [854, 51] on span "Upload files" at bounding box center [873, 52] width 38 height 9
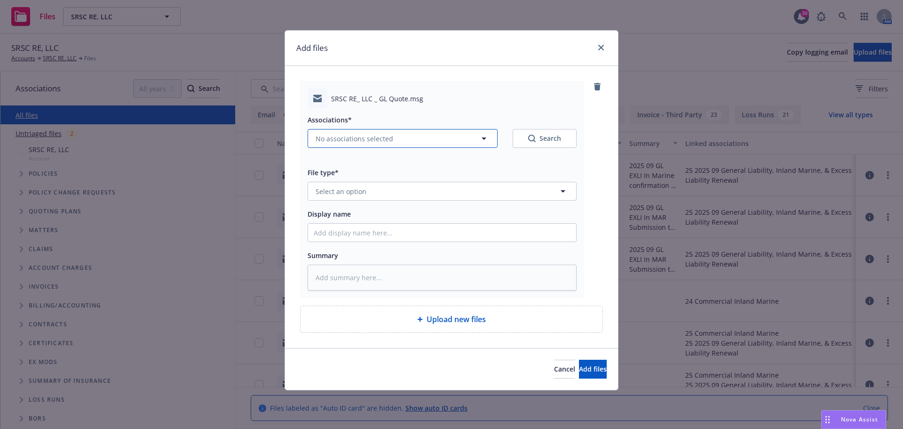
click at [486, 140] on icon "button" at bounding box center [483, 138] width 11 height 11
type textarea "x"
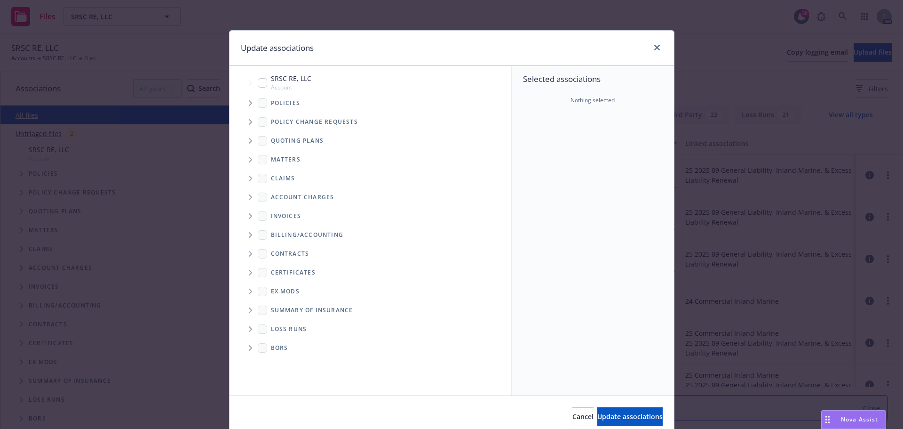
click at [249, 142] on icon "Tree Example" at bounding box center [250, 141] width 3 height 6
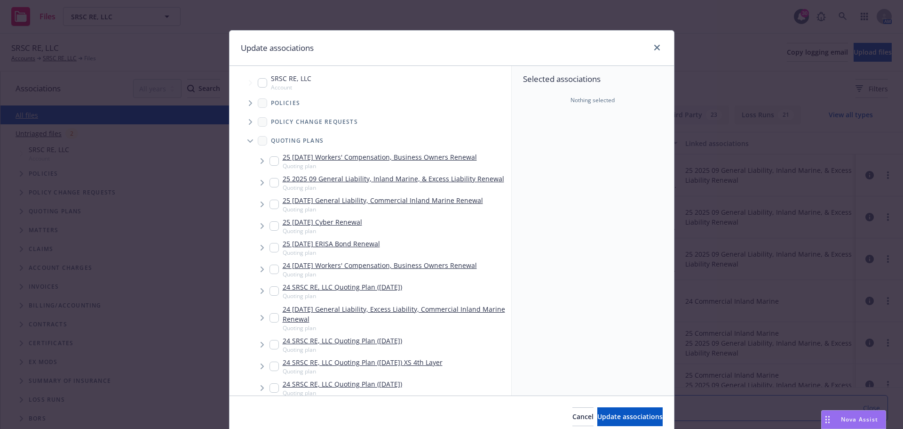
click at [270, 183] on input "Tree Example" at bounding box center [274, 182] width 9 height 9
checkbox input "true"
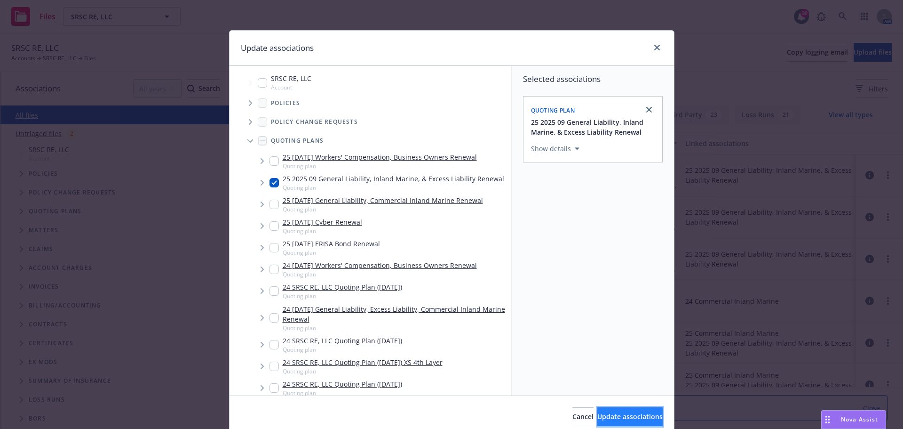
click at [600, 416] on span "Update associations" at bounding box center [629, 416] width 65 height 9
type textarea "x"
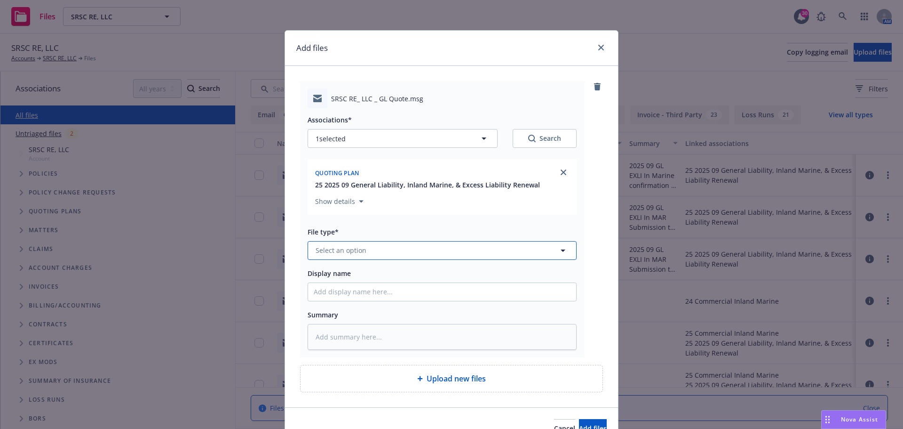
click at [561, 251] on icon "button" at bounding box center [562, 250] width 11 height 11
type input "quote"
click at [408, 197] on div "Quote" at bounding box center [442, 199] width 257 height 14
click at [549, 251] on icon "clear selection" at bounding box center [552, 250] width 6 height 6
type textarea "x"
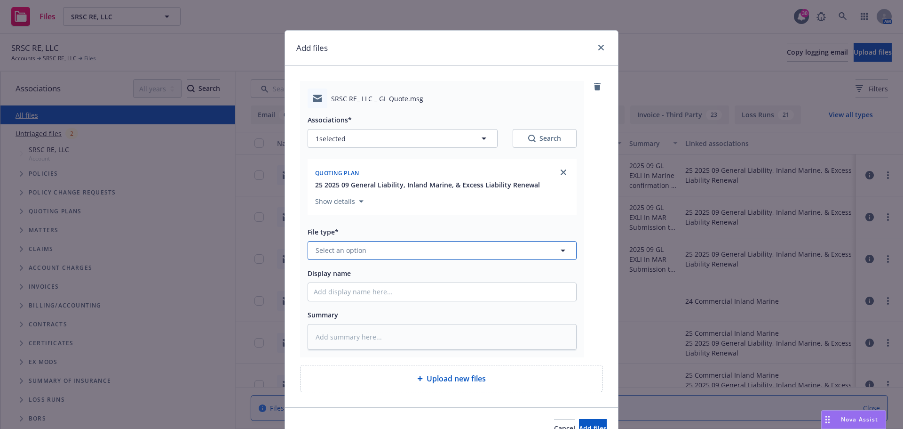
click at [348, 246] on span "Select an option" at bounding box center [341, 250] width 51 height 10
type input "quote"
click at [339, 230] on div "Quote received" at bounding box center [442, 224] width 268 height 25
click at [320, 297] on input "Display name" at bounding box center [442, 292] width 268 height 18
type textarea "x"
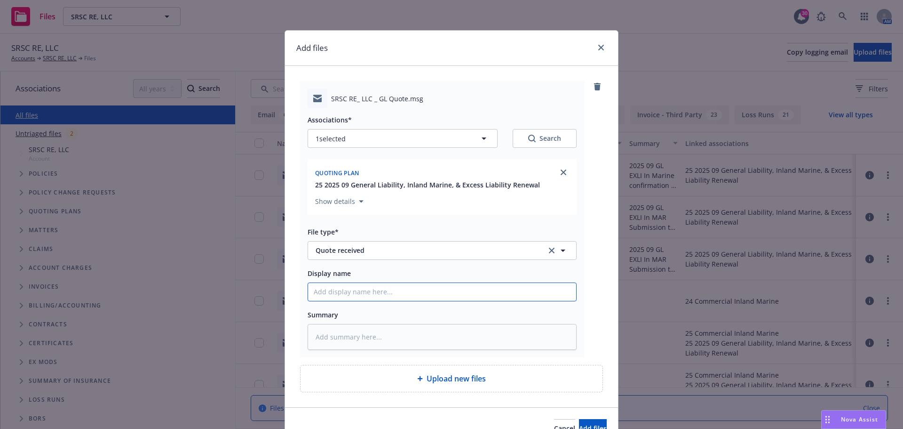
type input "2"
type textarea "x"
type input "20"
type textarea "x"
type input "202"
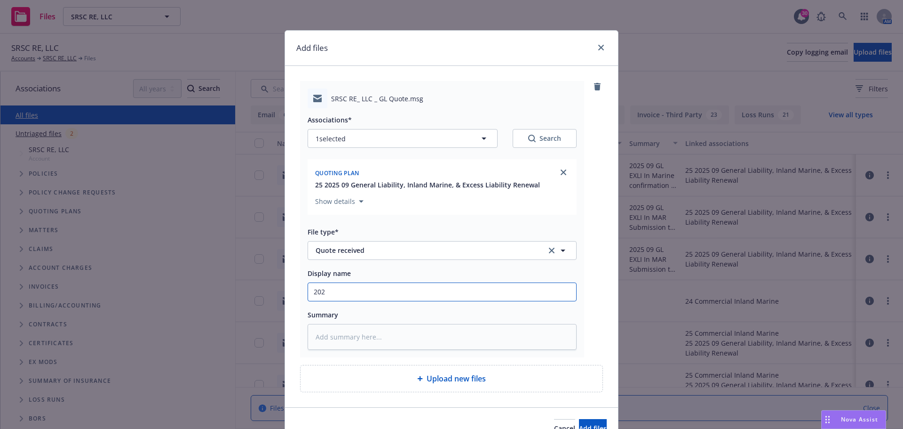
type textarea "x"
type input "2025"
type textarea "x"
type input "2025"
type textarea "x"
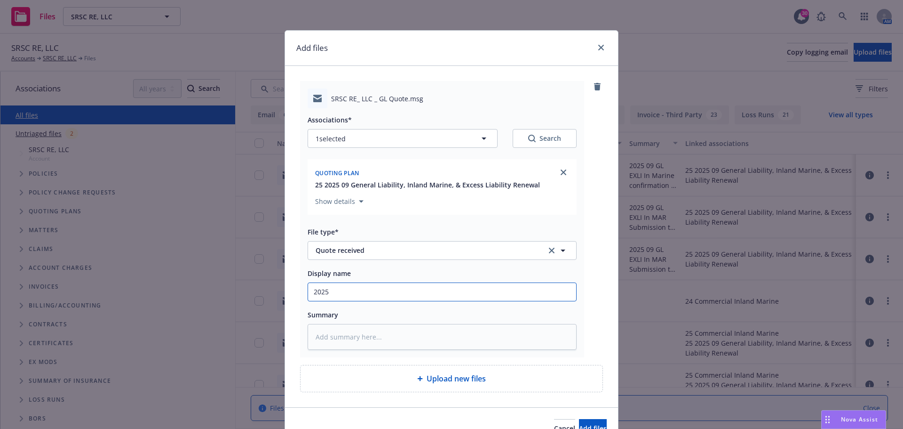
type input "2025 G"
type textarea "x"
type input "2025 GL"
type textarea "x"
type input "2025 GL"
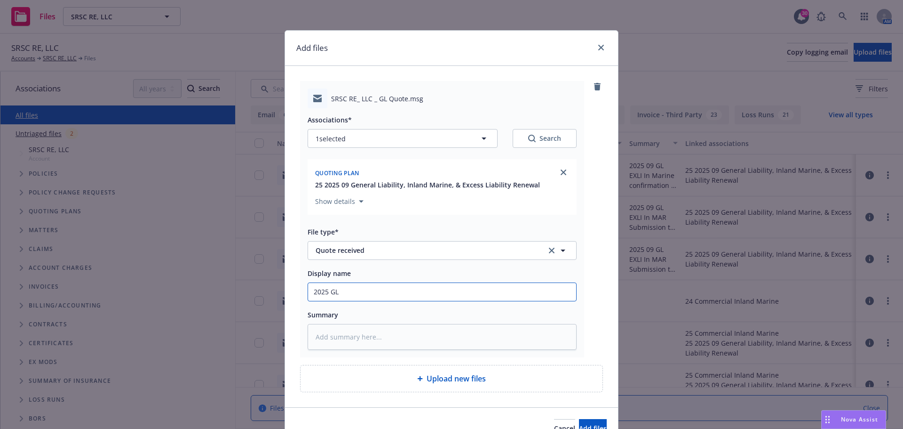
type textarea "x"
type input "2025 GL Q"
type textarea "x"
type input "2025 [PERSON_NAME]"
type textarea "x"
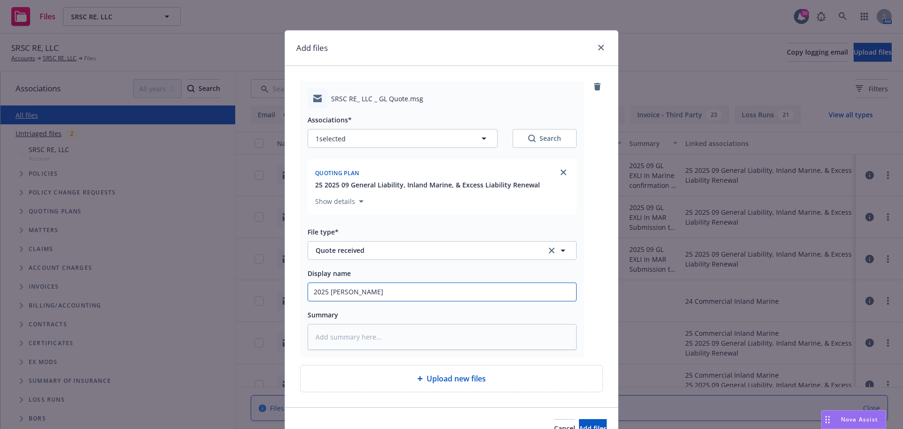
type input "2025 GL Quo"
type textarea "x"
type input "2025 GL Quot"
type textarea "x"
type input "2025 GL Quote"
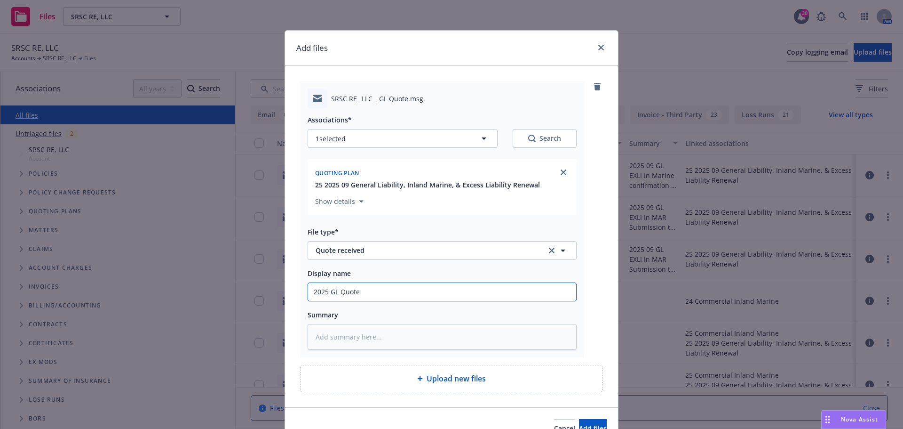
type textarea "x"
type input "2025 GL Quote"
type textarea "x"
type input "2025 GL Quote r"
type textarea "x"
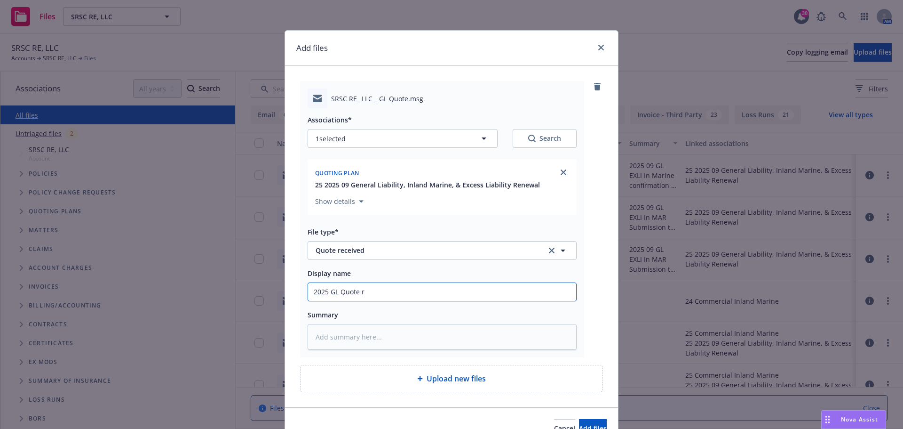
type input "2025 GL Quote re"
type textarea "x"
type input "2025 GL Quote rec"
type textarea "x"
type input "2025 GL Quote rece"
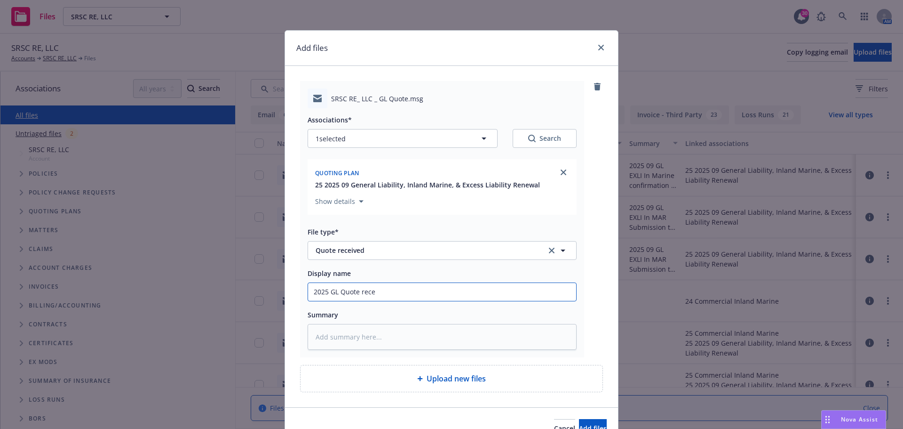
type textarea "x"
type input "2025 GL Quote recei"
type textarea "x"
type input "2025 GL Quote receiv"
type textarea "x"
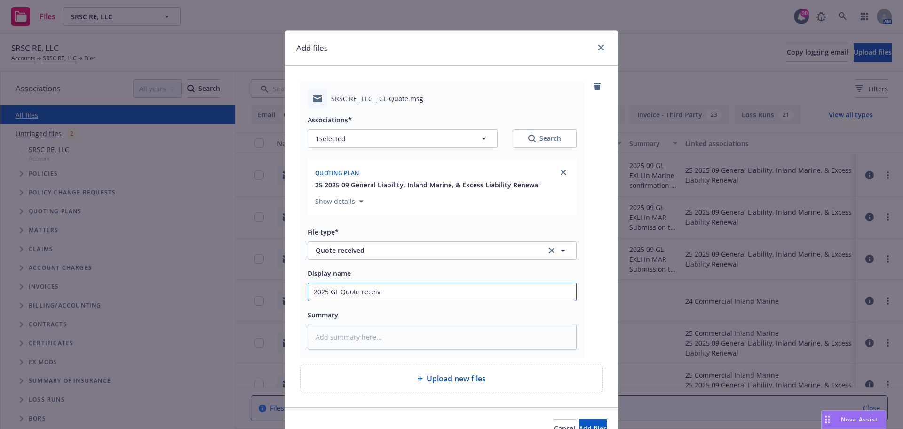
type input "2025 GL Quote receive"
type textarea "x"
type input "2025 GL Quote received"
type textarea "x"
type input "2025 GL Quote received"
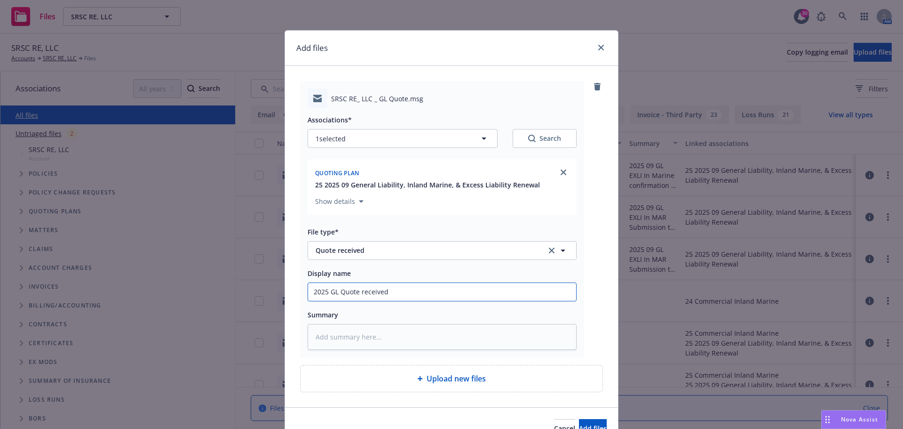
type textarea "x"
type input "2025 GL Quote received f"
type textarea "x"
type input "2025 GL Quote received fr"
type textarea "x"
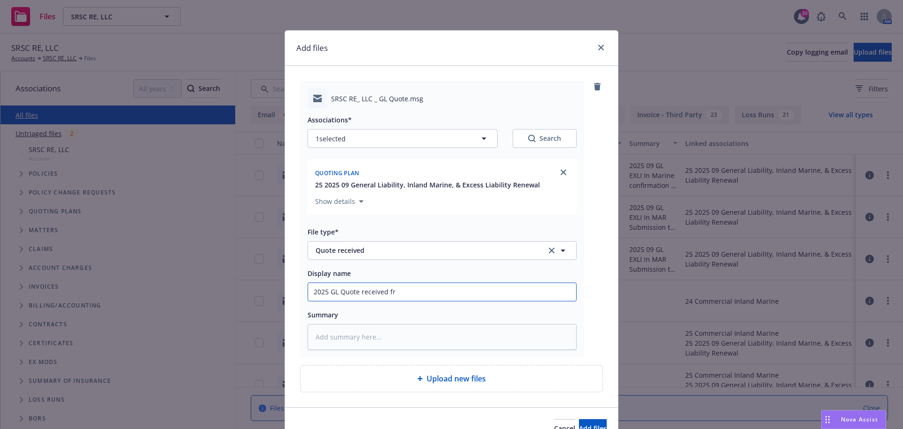
type input "2025 GL Quote received fro"
type textarea "x"
type input "2025 GL Quote received from"
type textarea "x"
type input "2025 GL Quote received from"
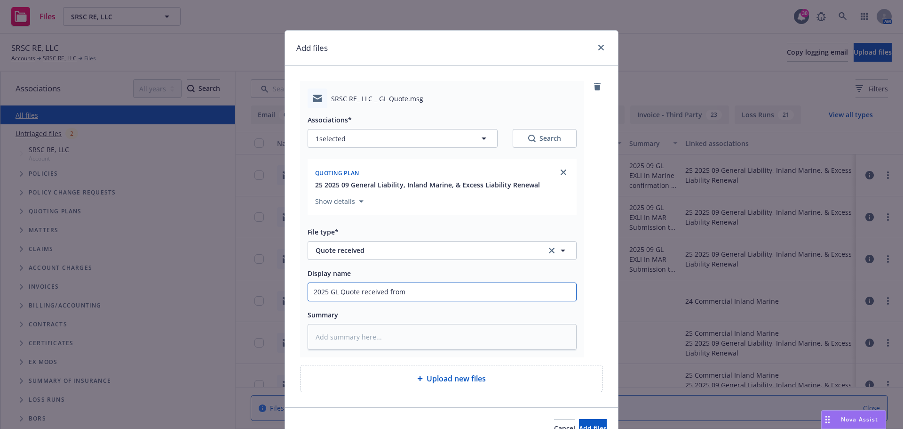
type textarea "x"
type input "2025 GL Quote received from C"
type textarea "x"
type input "2025 GL Quote received from CR"
type textarea "x"
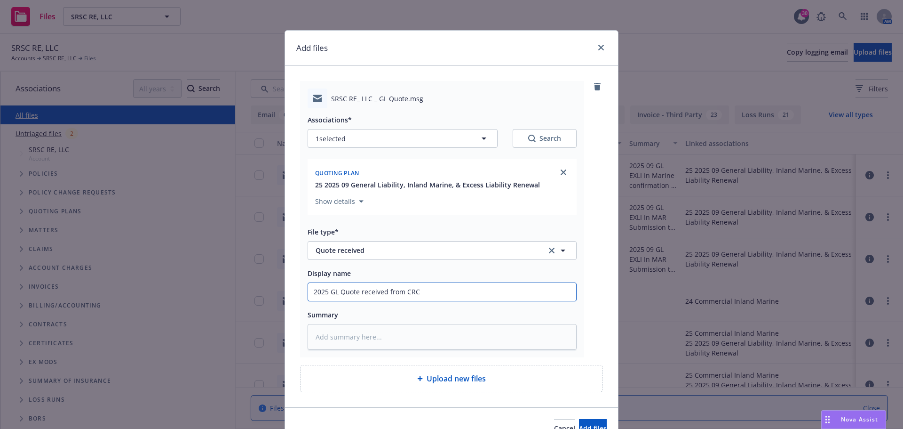
drag, startPoint x: 310, startPoint y: 294, endPoint x: 426, endPoint y: 292, distance: 115.3
click at [426, 292] on input "2025 GL Quote received from CRC" at bounding box center [442, 292] width 268 height 18
type input "2025 GL Quote received from CRC"
click at [326, 338] on textarea at bounding box center [442, 337] width 269 height 26
paste textarea "2025 GL Quote received from CRC"
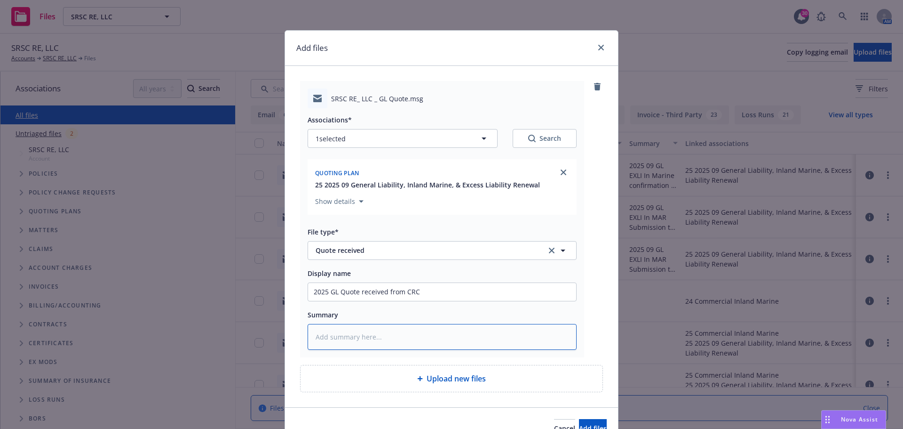
type textarea "x"
type textarea "2025 GL Quote received from CRC"
click at [579, 426] on span "Add files" at bounding box center [593, 427] width 28 height 9
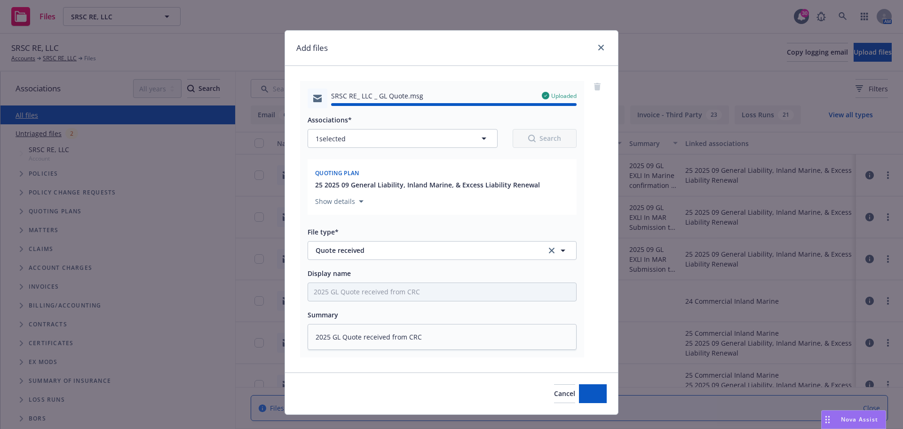
type textarea "x"
